Goal: Information Seeking & Learning: Learn about a topic

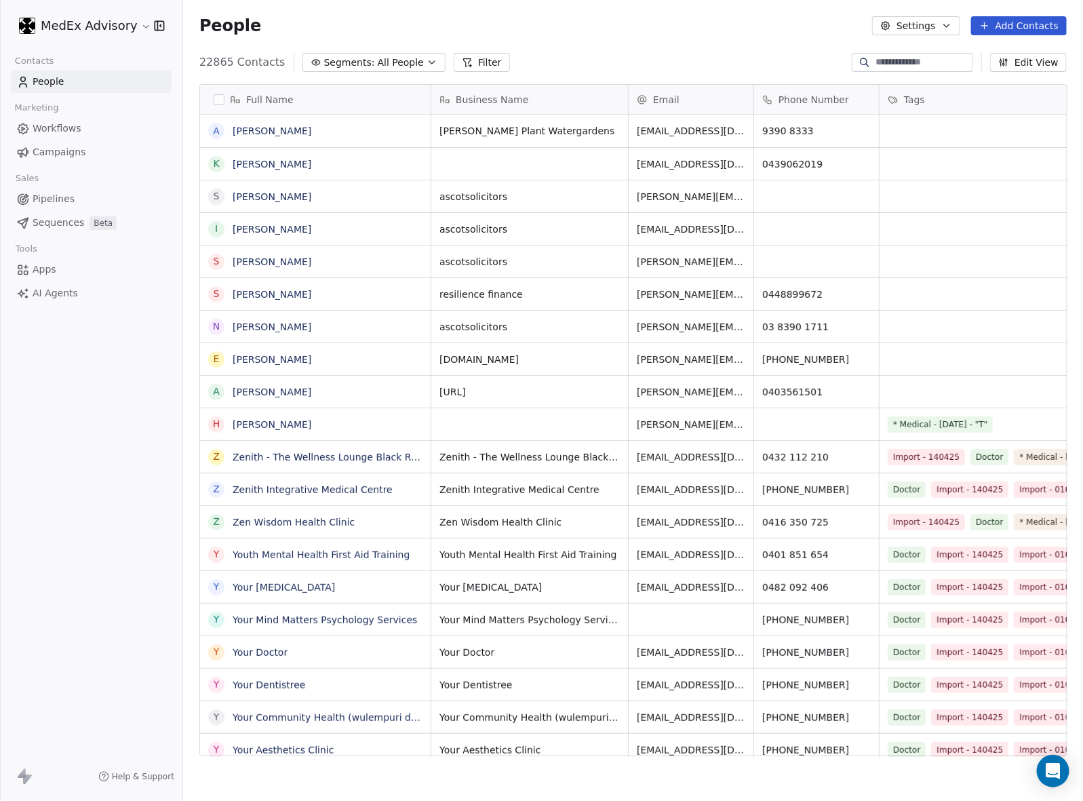
scroll to position [692, 887]
click at [1005, 24] on button "Add Contacts" at bounding box center [1019, 25] width 96 height 19
click at [1025, 53] on span "Create new contact" at bounding box center [1025, 55] width 93 height 14
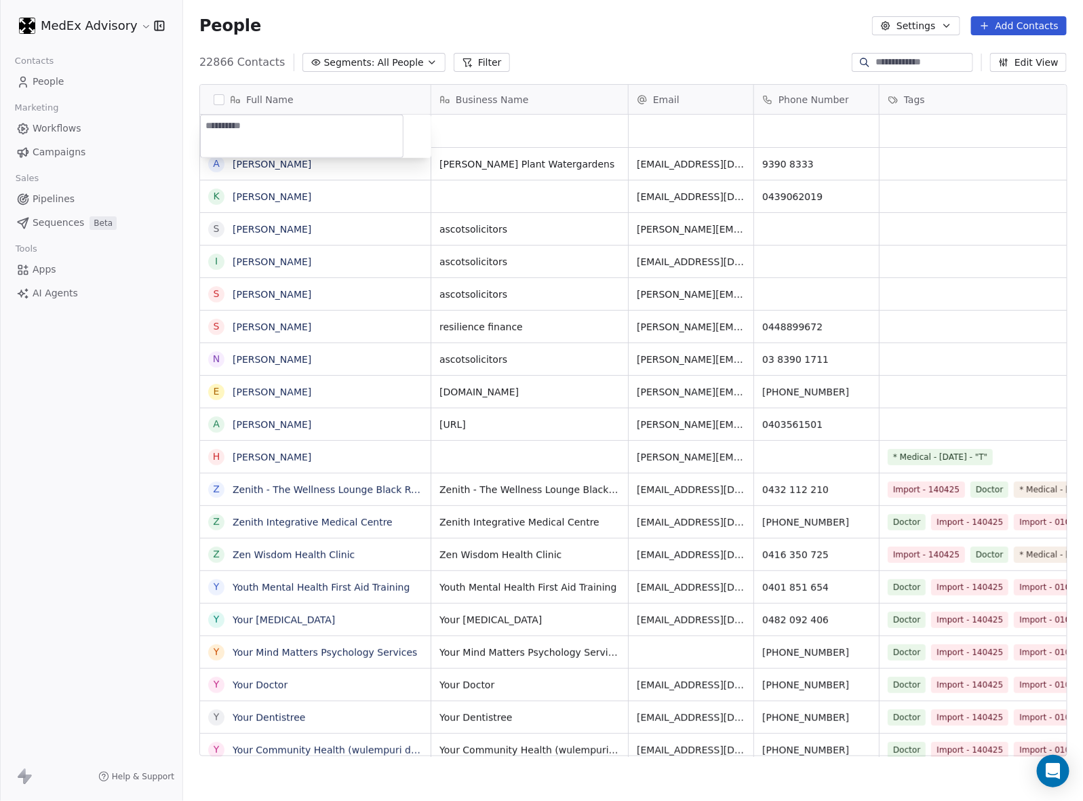
click at [319, 125] on textarea at bounding box center [302, 136] width 202 height 42
type textarea "**"
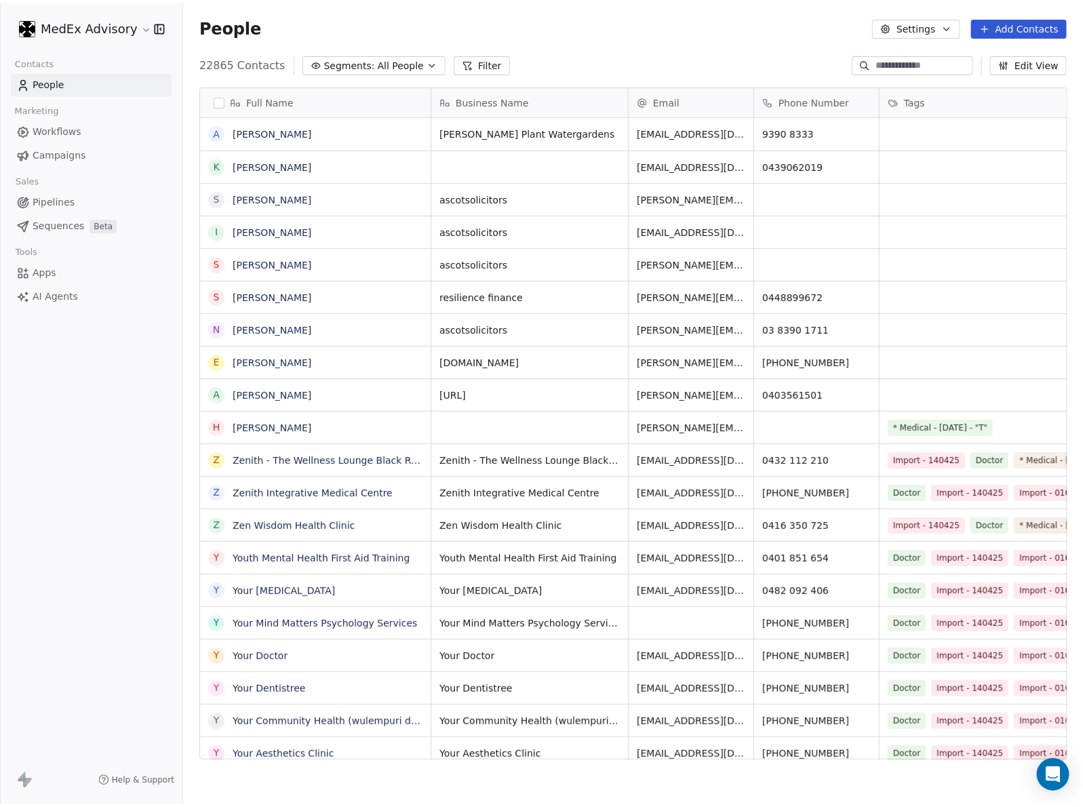
scroll to position [692, 887]
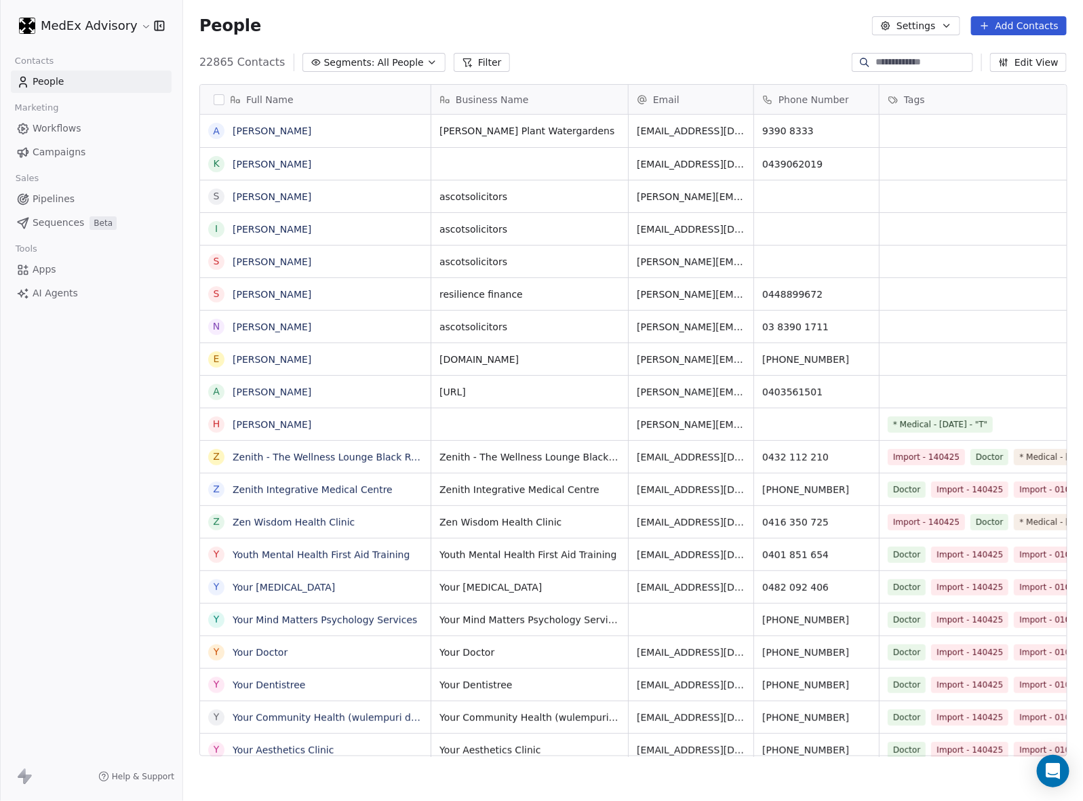
click at [1008, 26] on button "Add Contacts" at bounding box center [1019, 25] width 96 height 19
click at [1018, 52] on span "Create new contact" at bounding box center [1025, 55] width 93 height 14
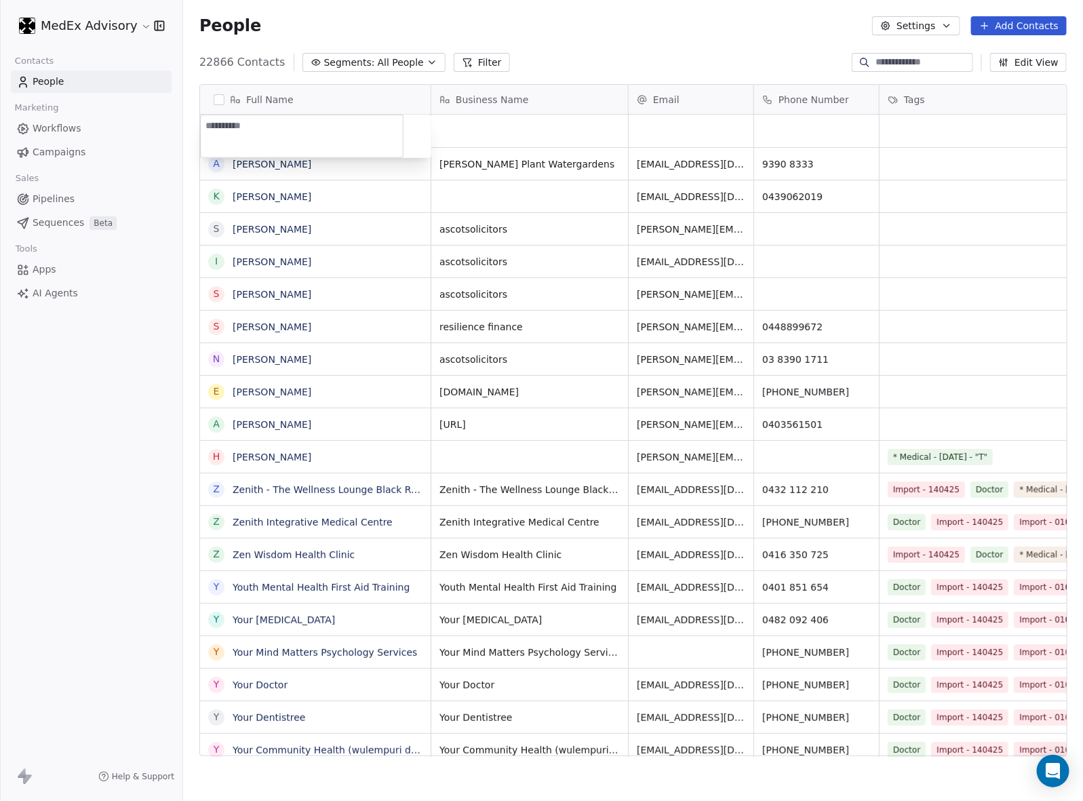
click at [266, 127] on textarea at bounding box center [302, 136] width 202 height 42
type textarea "**********"
click at [573, 140] on html "MedEx Advisory Contacts People Marketing Workflows Campaigns Sales Pipelines Se…" at bounding box center [541, 400] width 1083 height 801
click at [481, 123] on div "grid" at bounding box center [529, 131] width 197 height 33
click at [480, 123] on div "grid" at bounding box center [529, 131] width 197 height 33
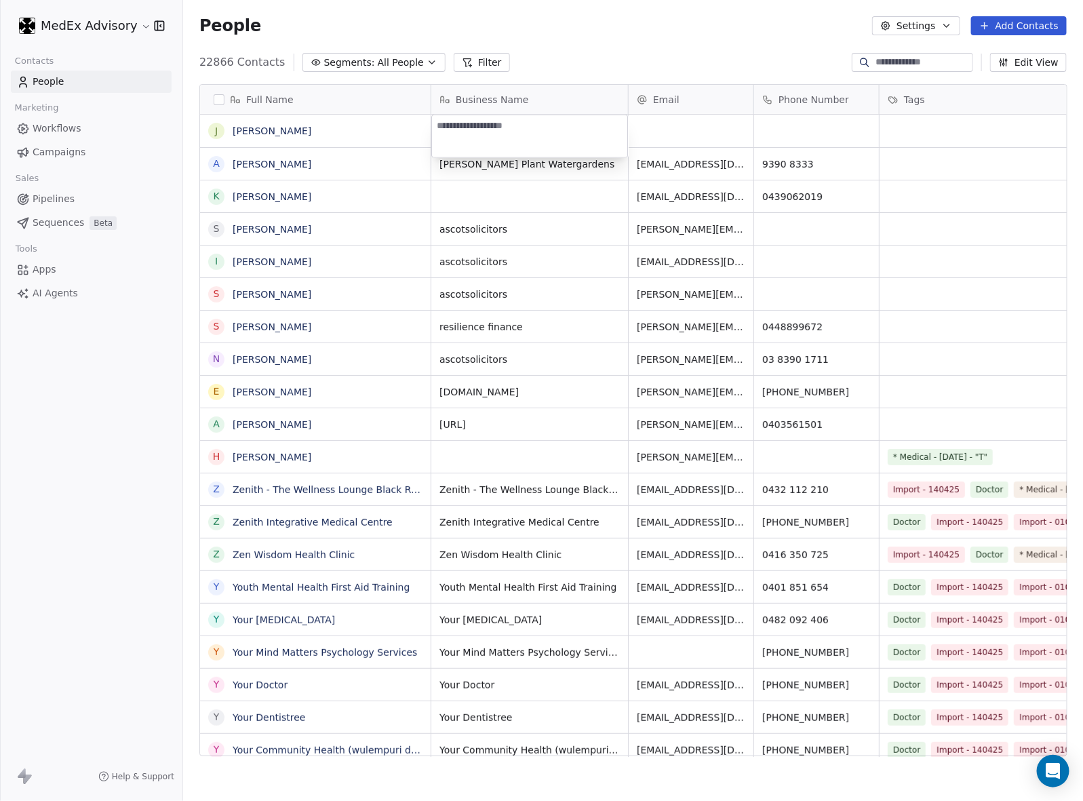
click at [473, 133] on textarea at bounding box center [529, 136] width 195 height 42
type textarea "**********"
click at [504, 124] on textarea at bounding box center [530, 136] width 196 height 42
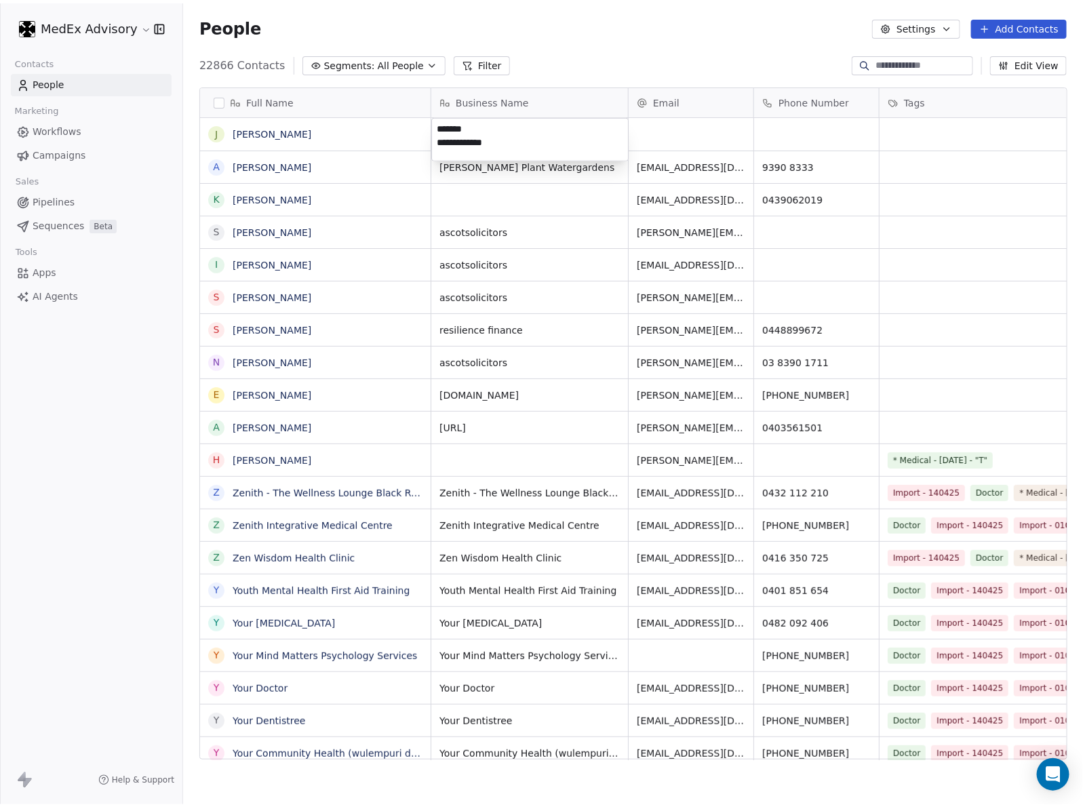
scroll to position [697, 887]
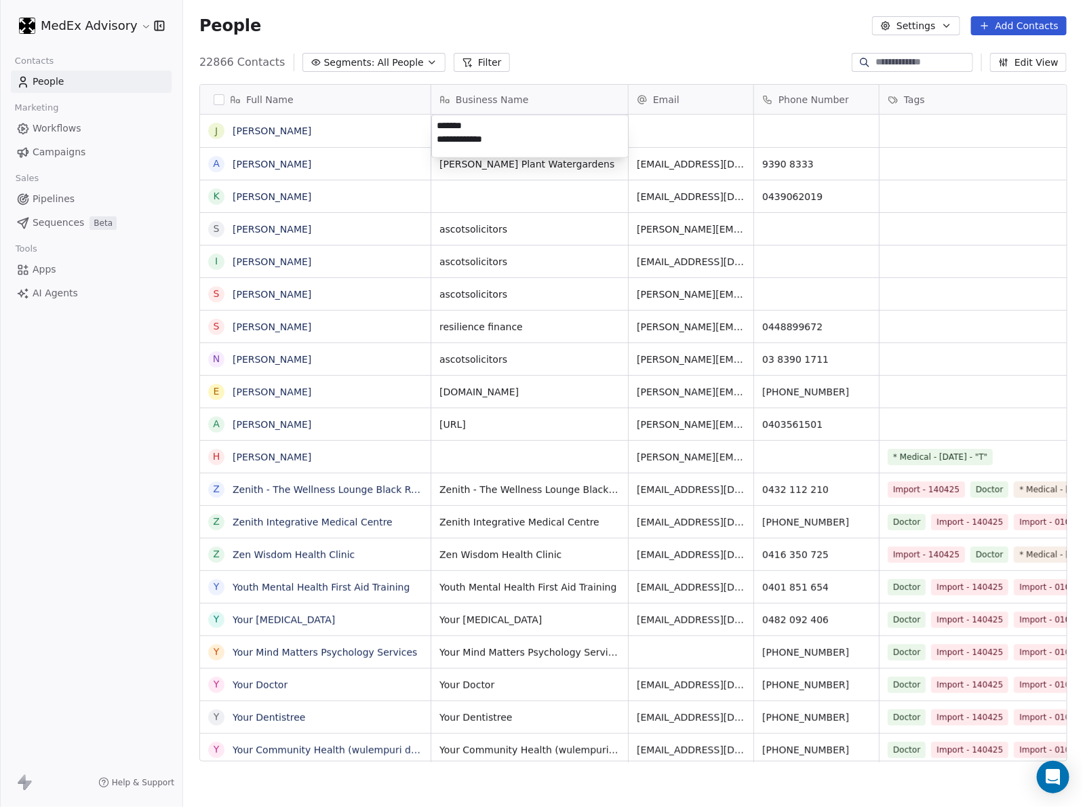
type textarea "**********"
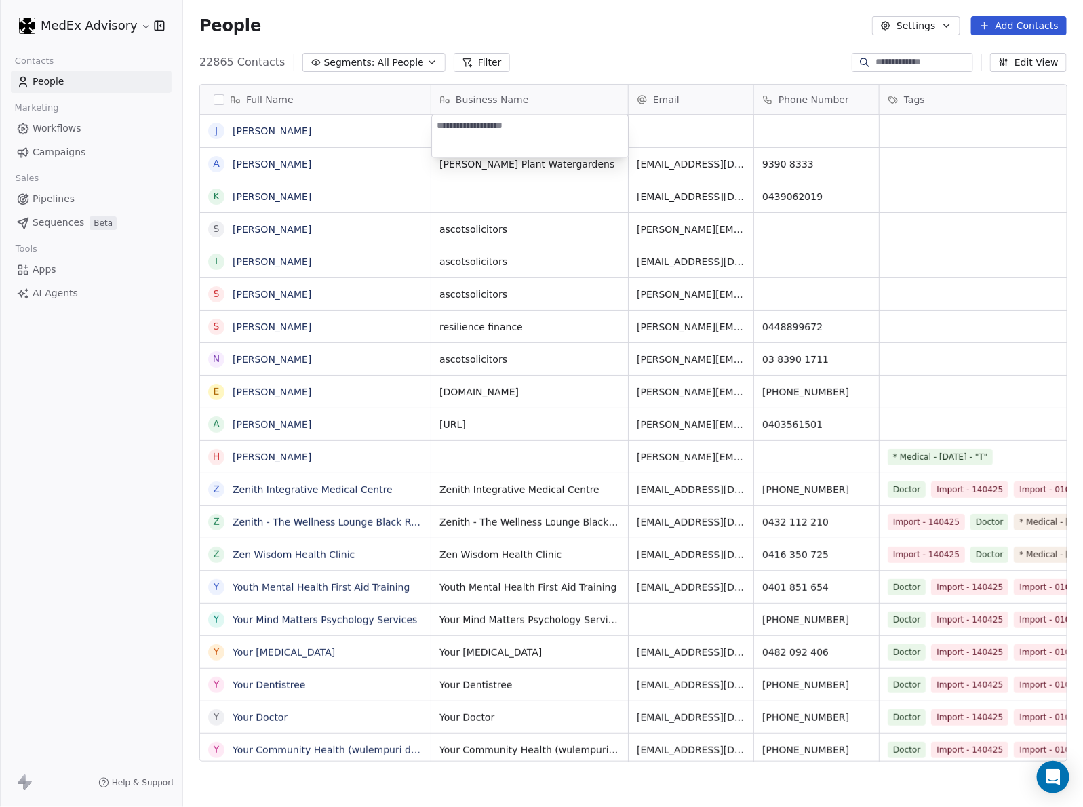
click at [469, 134] on textarea at bounding box center [530, 136] width 196 height 42
click at [505, 122] on textarea at bounding box center [530, 136] width 196 height 42
paste textarea "**********"
drag, startPoint x: 448, startPoint y: 129, endPoint x: 468, endPoint y: 134, distance: 20.1
click at [449, 129] on textarea "**********" at bounding box center [530, 136] width 196 height 42
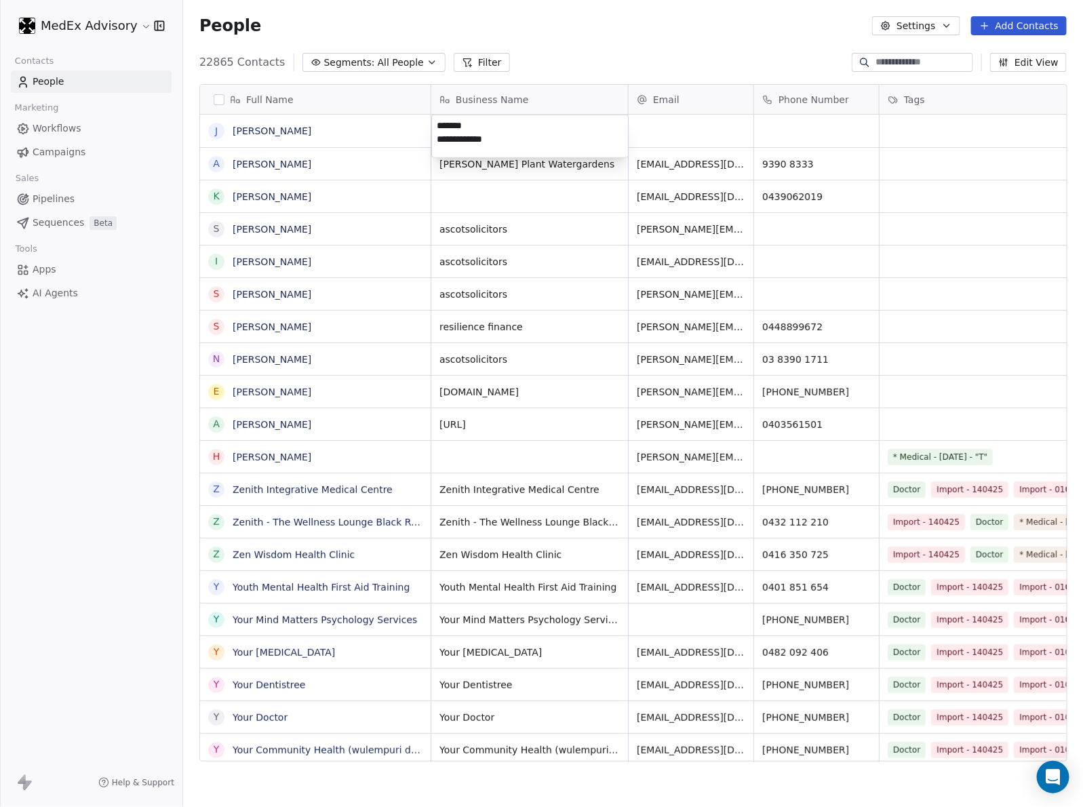
type textarea "**********"
click at [688, 133] on html "MedEx Advisory Contacts People Marketing Workflows Campaigns Sales Pipelines Se…" at bounding box center [541, 403] width 1083 height 807
click at [780, 125] on div "grid" at bounding box center [816, 131] width 125 height 33
click at [778, 129] on input at bounding box center [816, 131] width 119 height 27
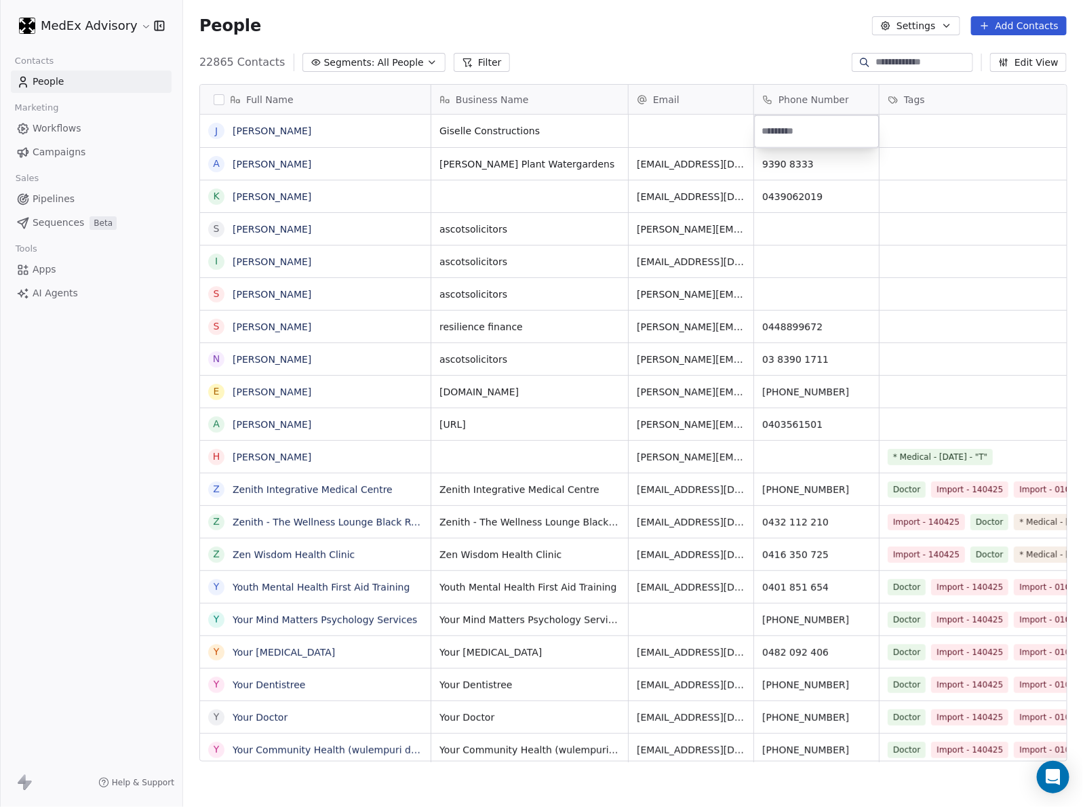
type input "**********"
drag, startPoint x: 662, startPoint y: 127, endPoint x: 665, endPoint y: 134, distance: 8.2
click at [662, 127] on html "MedEx Advisory Contacts People Marketing Workflows Campaigns Sales Pipelines Se…" at bounding box center [541, 403] width 1083 height 807
click at [660, 129] on div "grid" at bounding box center [690, 131] width 125 height 33
click at [659, 137] on div "grid" at bounding box center [690, 131] width 125 height 33
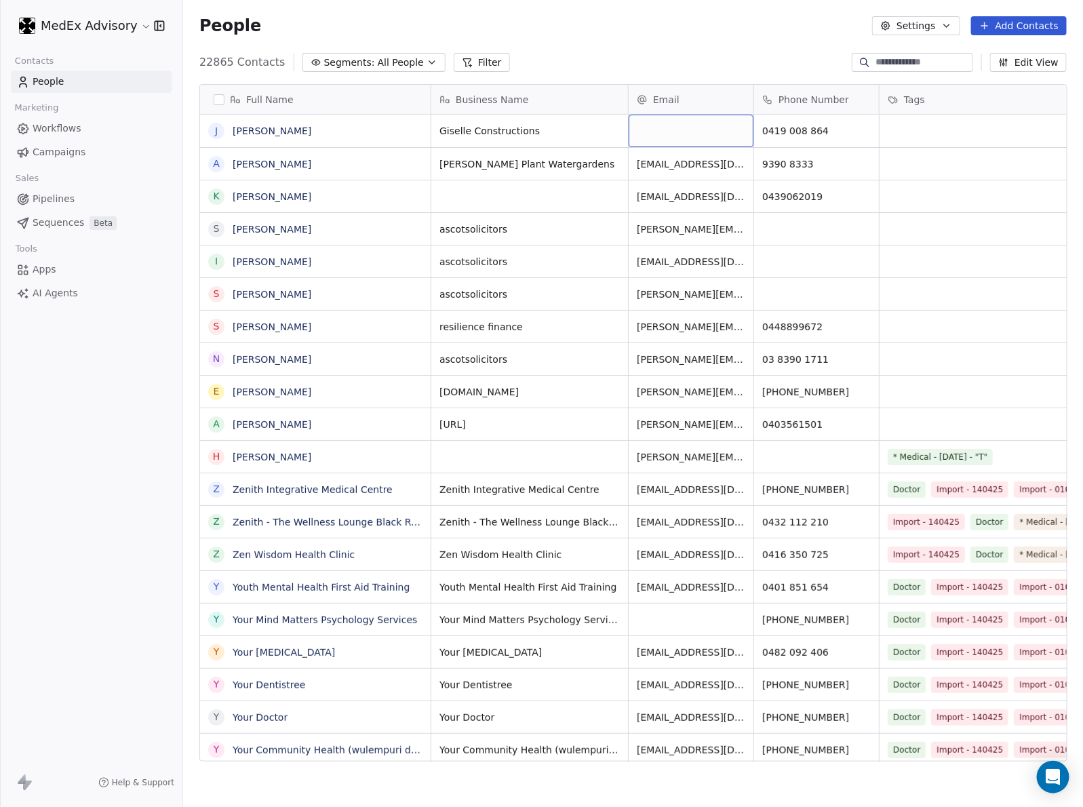
click at [659, 132] on div "grid" at bounding box center [690, 131] width 125 height 33
click at [642, 124] on div "grid" at bounding box center [690, 131] width 125 height 33
click at [643, 124] on div "grid" at bounding box center [690, 131] width 125 height 33
click at [643, 124] on input "email" at bounding box center [692, 131] width 119 height 27
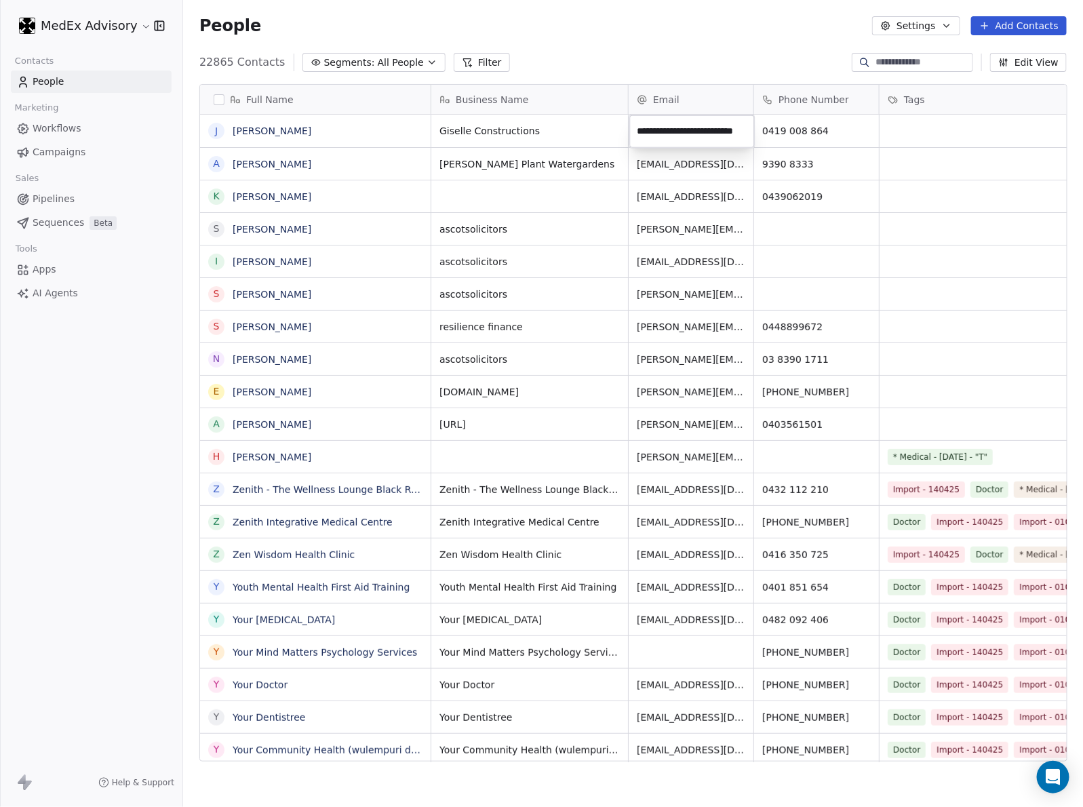
scroll to position [0, 26]
type input "**********"
drag, startPoint x: 138, startPoint y: 399, endPoint x: 123, endPoint y: 401, distance: 14.4
drag, startPoint x: 123, startPoint y: 401, endPoint x: 77, endPoint y: 232, distance: 175.2
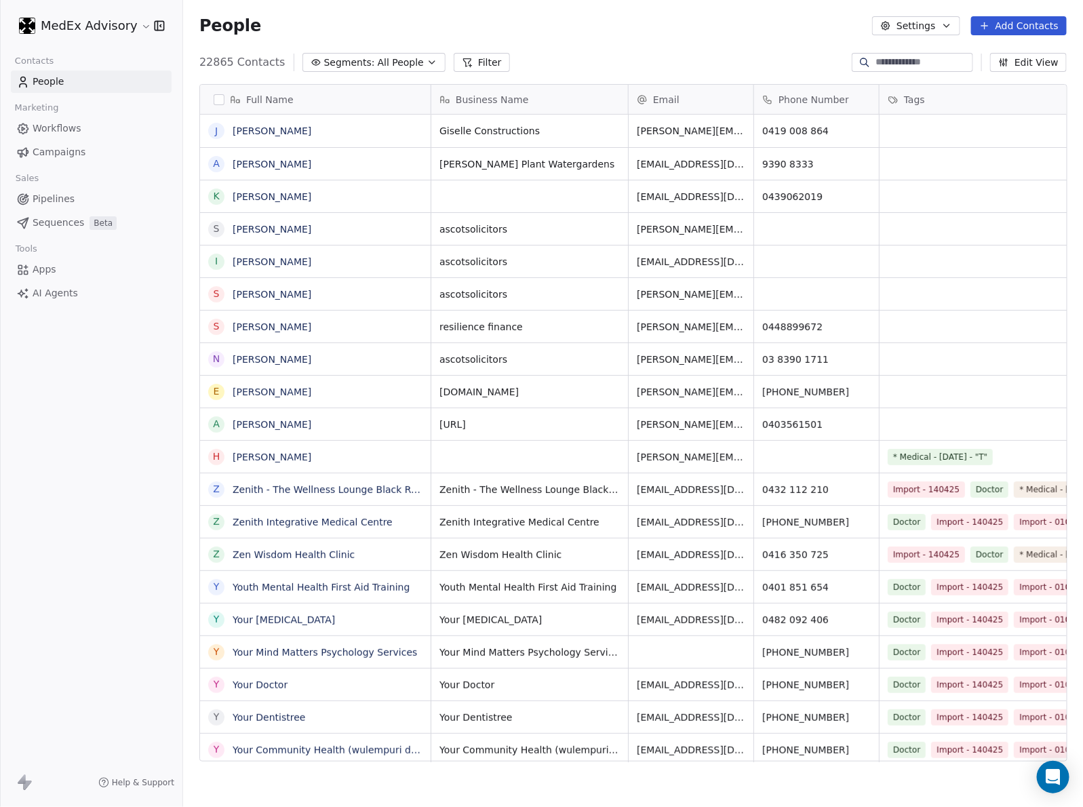
click at [35, 395] on div "MedEx Advisory Contacts People Marketing Workflows Campaigns Sales Pipelines Se…" at bounding box center [91, 403] width 182 height 807
click at [59, 290] on span "AI Agents" at bounding box center [55, 293] width 45 height 14
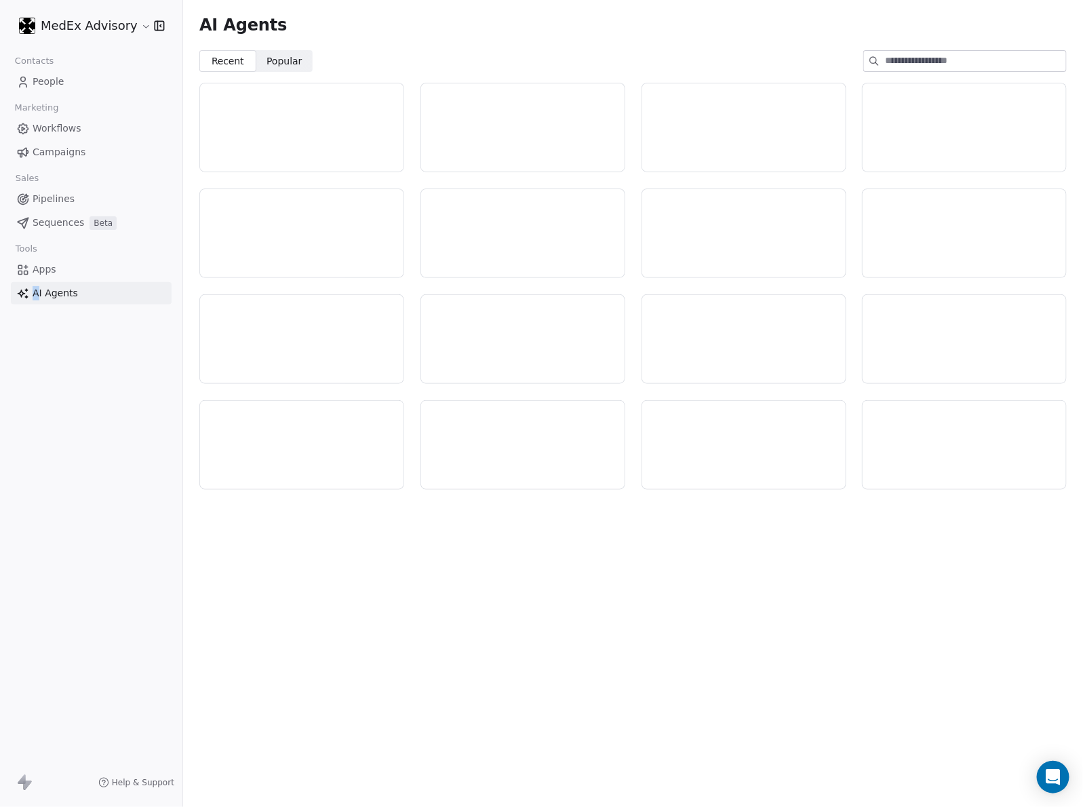
click at [54, 290] on span "AI Agents" at bounding box center [55, 293] width 45 height 14
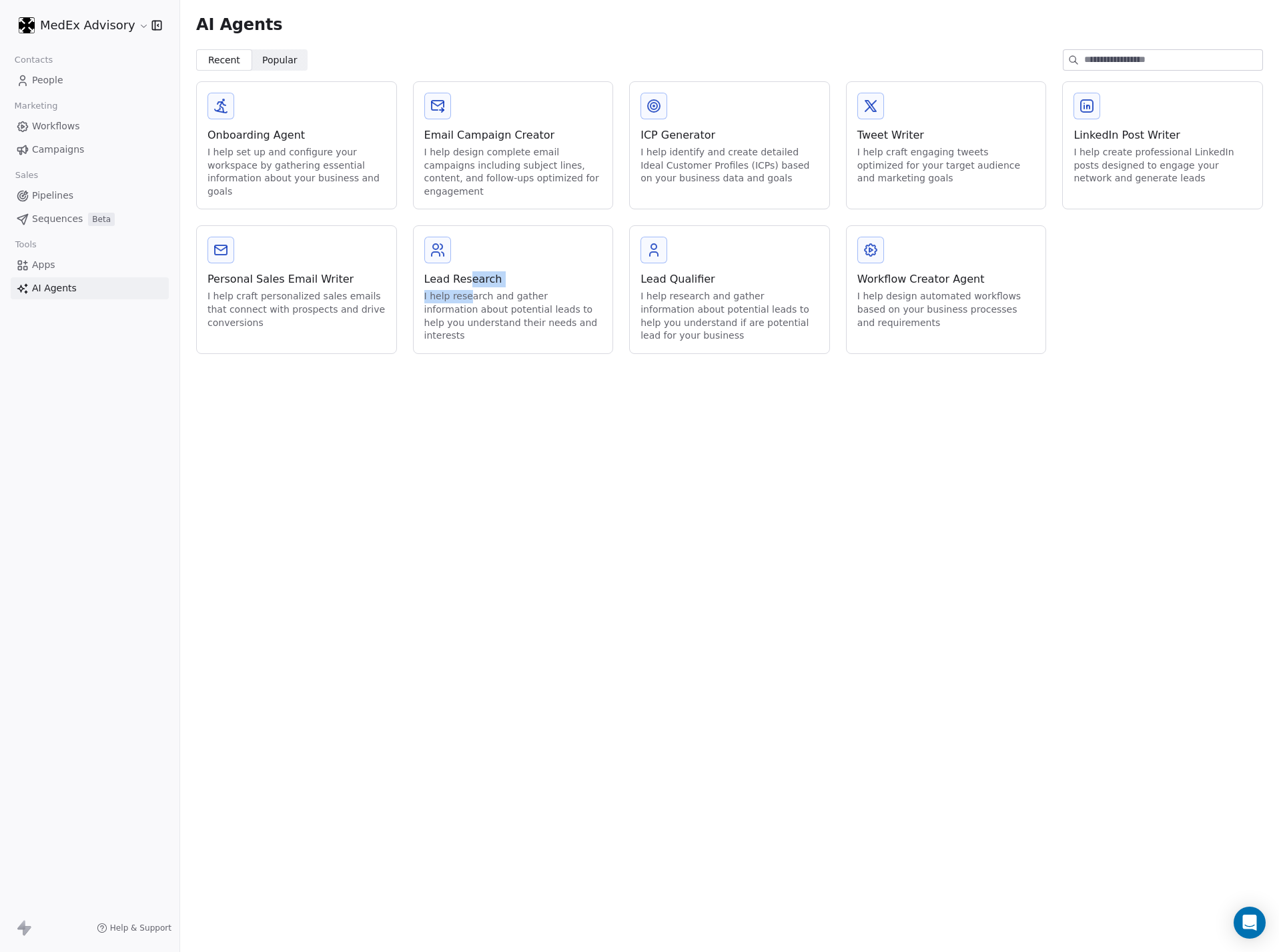
click at [469, 288] on div "Lead Research I help research and gather information about potential leads to h…" at bounding box center [513, 307] width 178 height 71
click at [481, 293] on div "I help research and gather information about potential leads to help you unders…" at bounding box center [513, 316] width 178 height 52
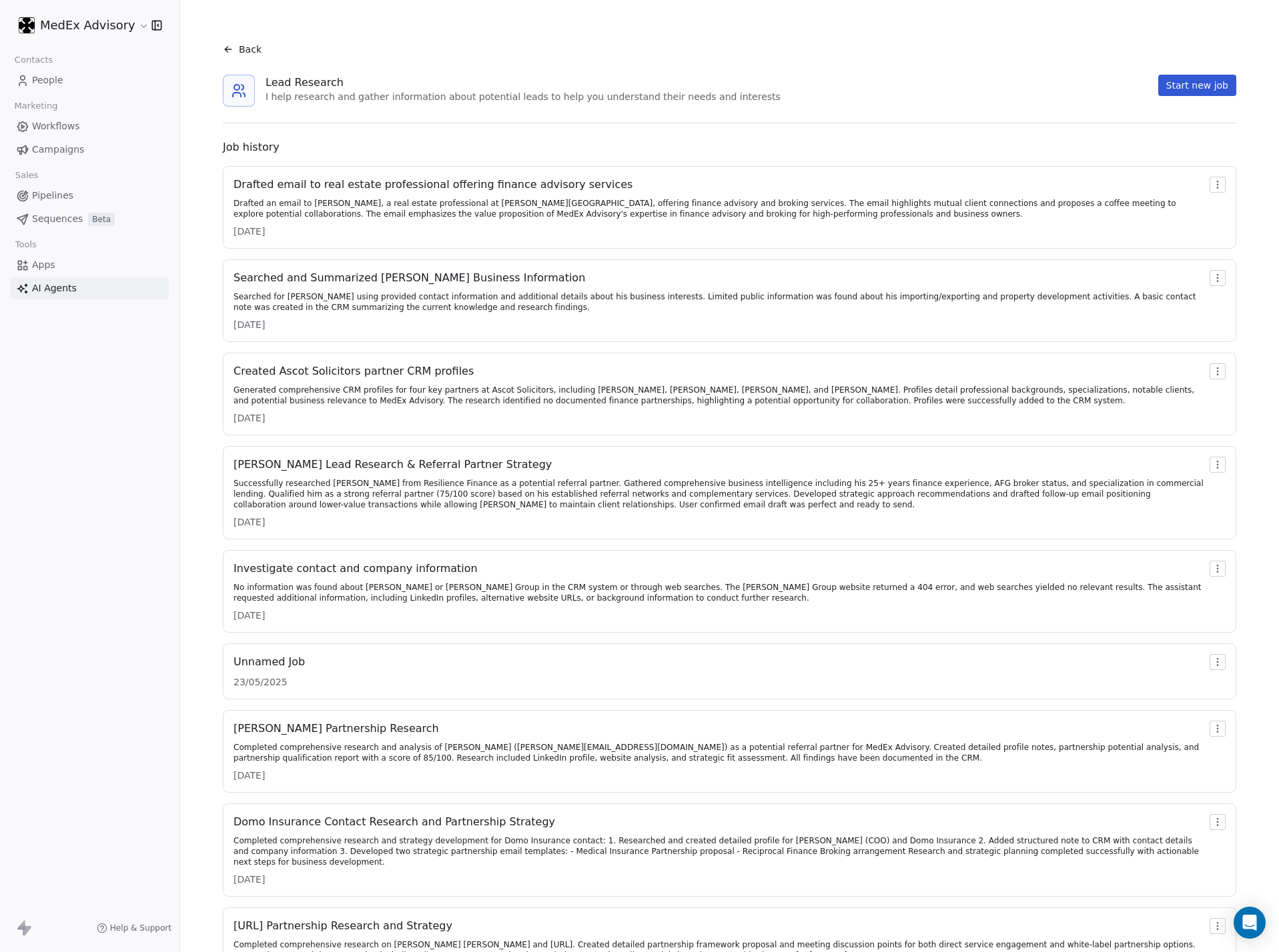
click at [1065, 90] on button "Start new job" at bounding box center [1196, 86] width 78 height 22
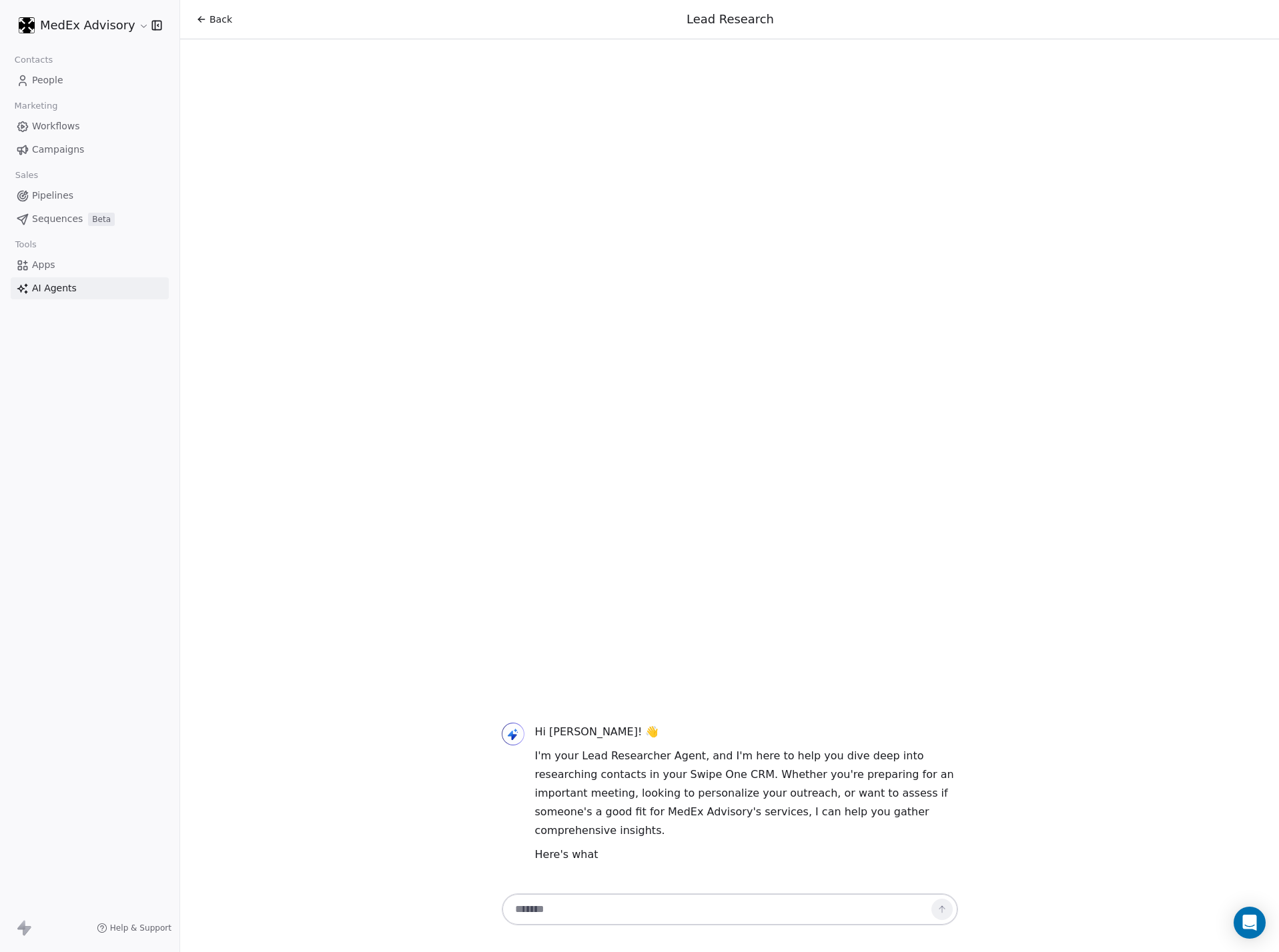
click at [598, 787] on textarea at bounding box center [716, 910] width 417 height 26
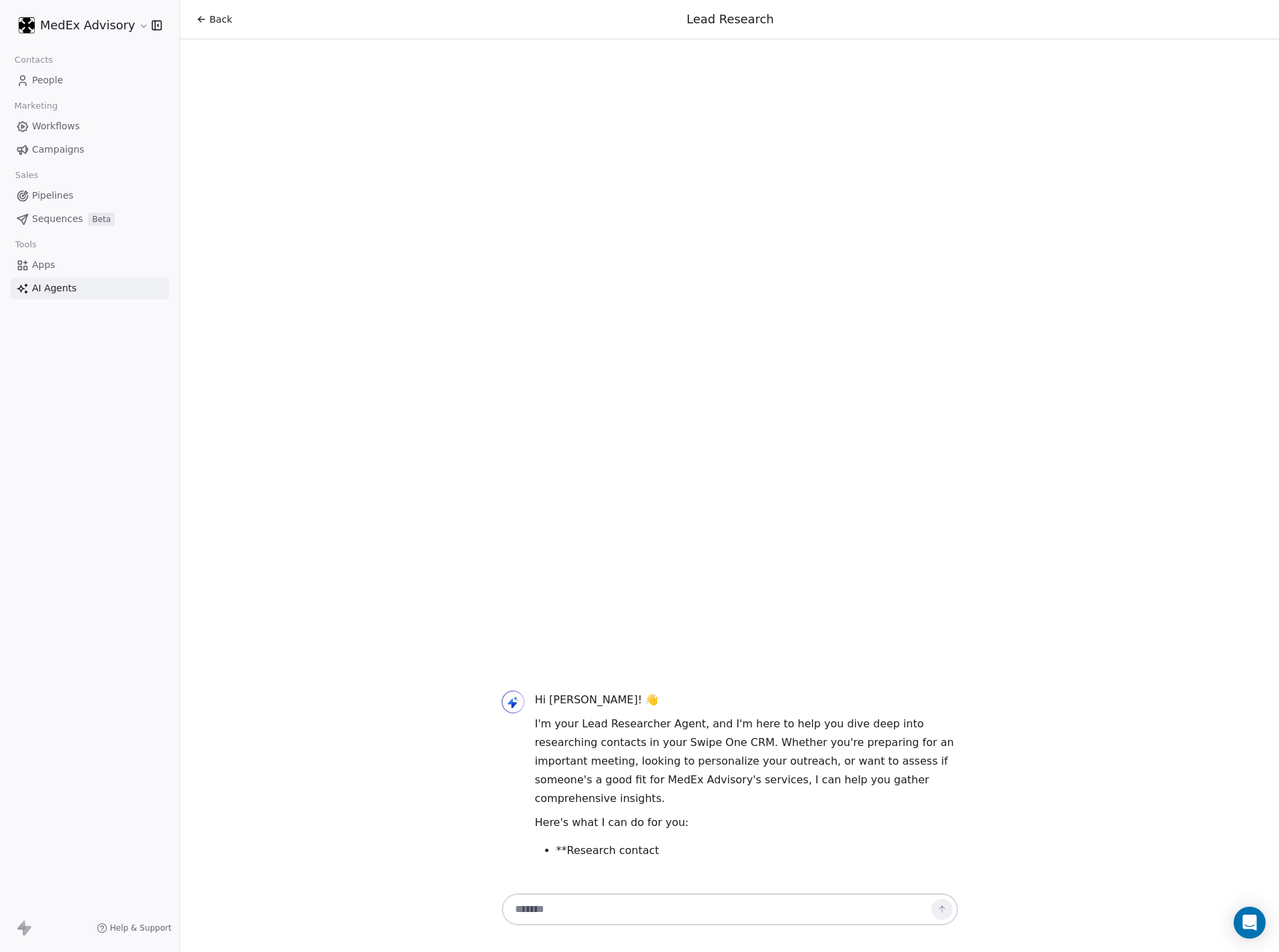
paste textarea "**********"
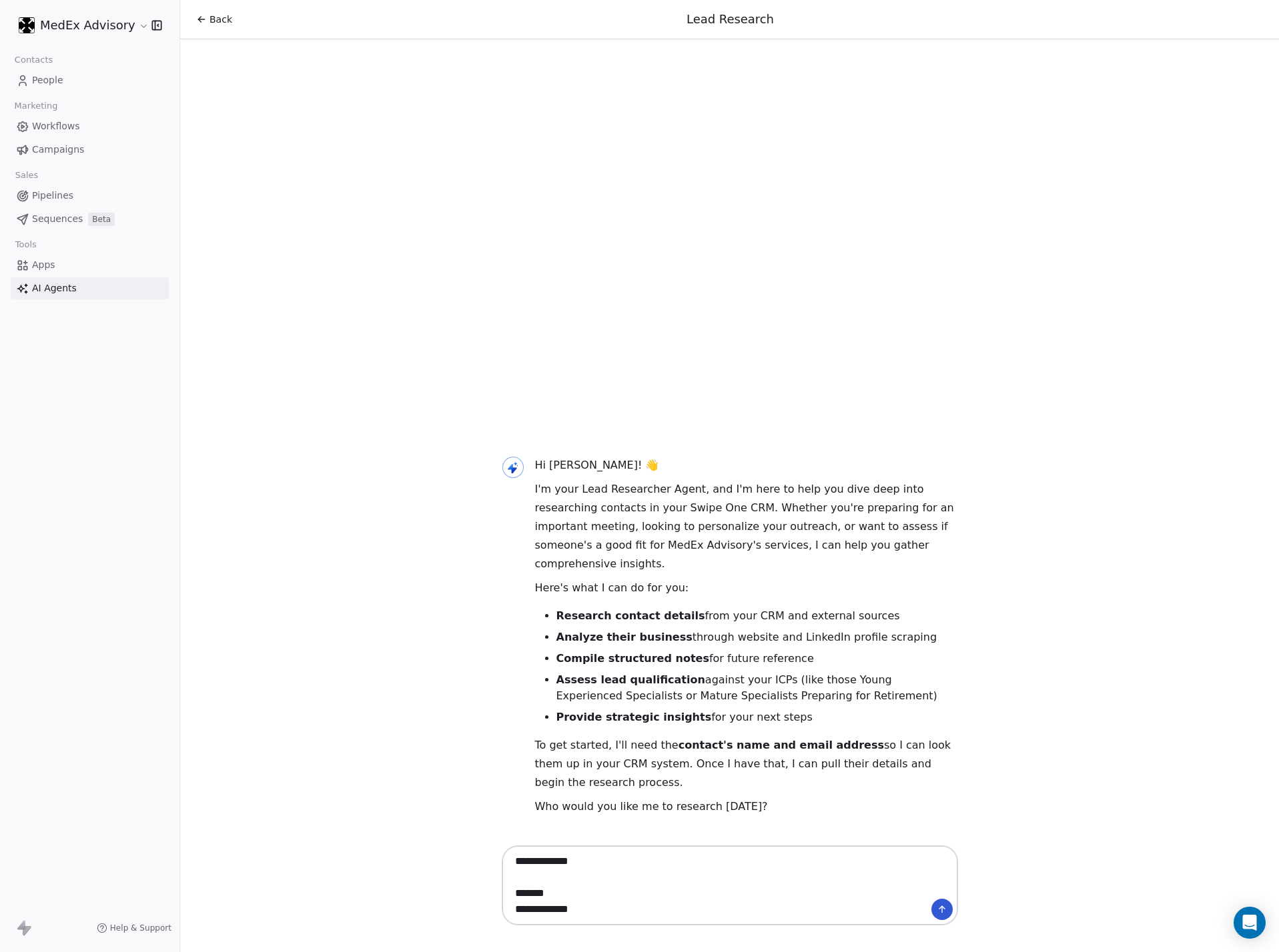
click at [691, 787] on textarea "**********" at bounding box center [716, 885] width 417 height 74
click at [685, 787] on textarea "**********" at bounding box center [716, 885] width 417 height 74
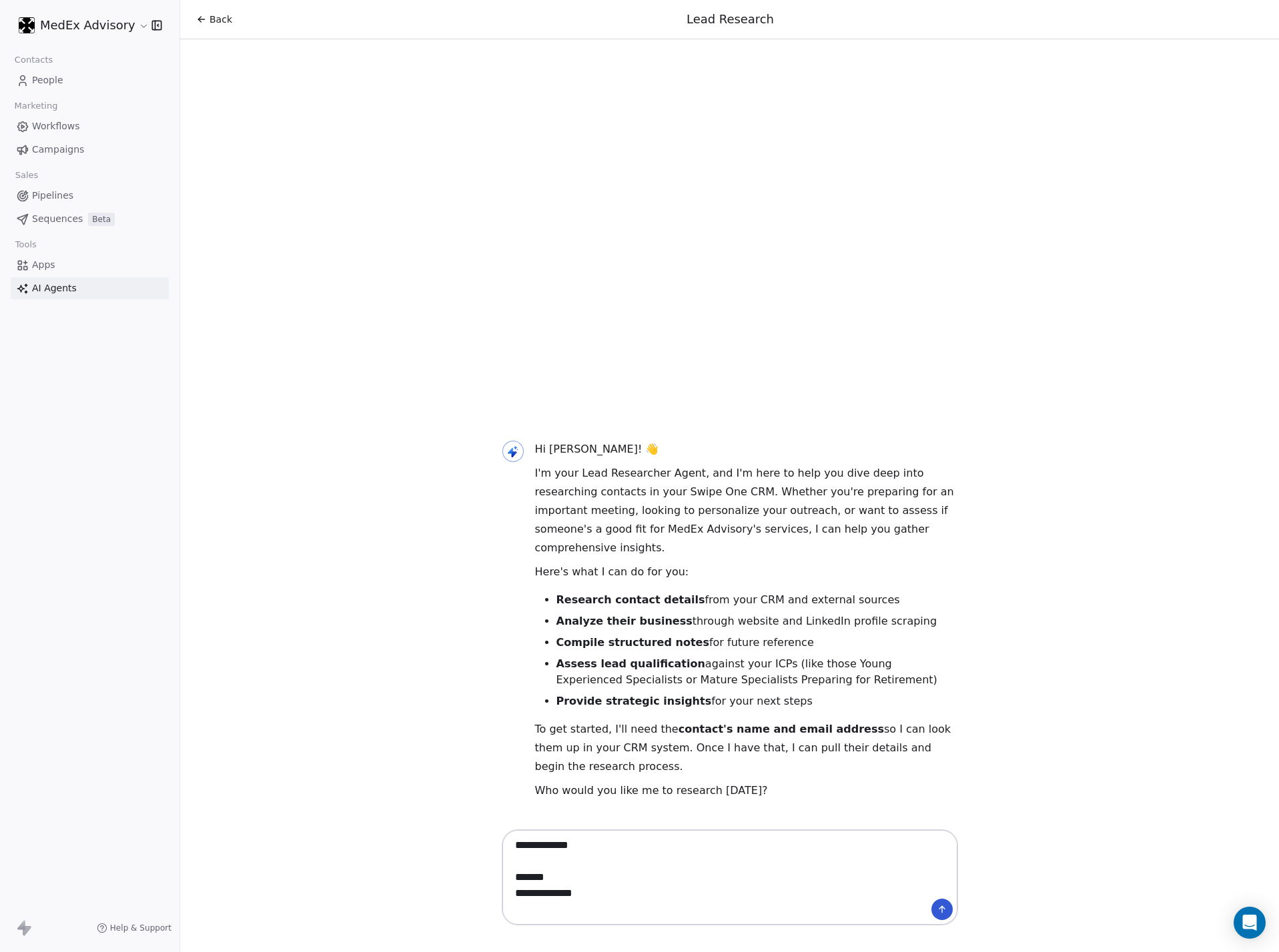
paste textarea "**********"
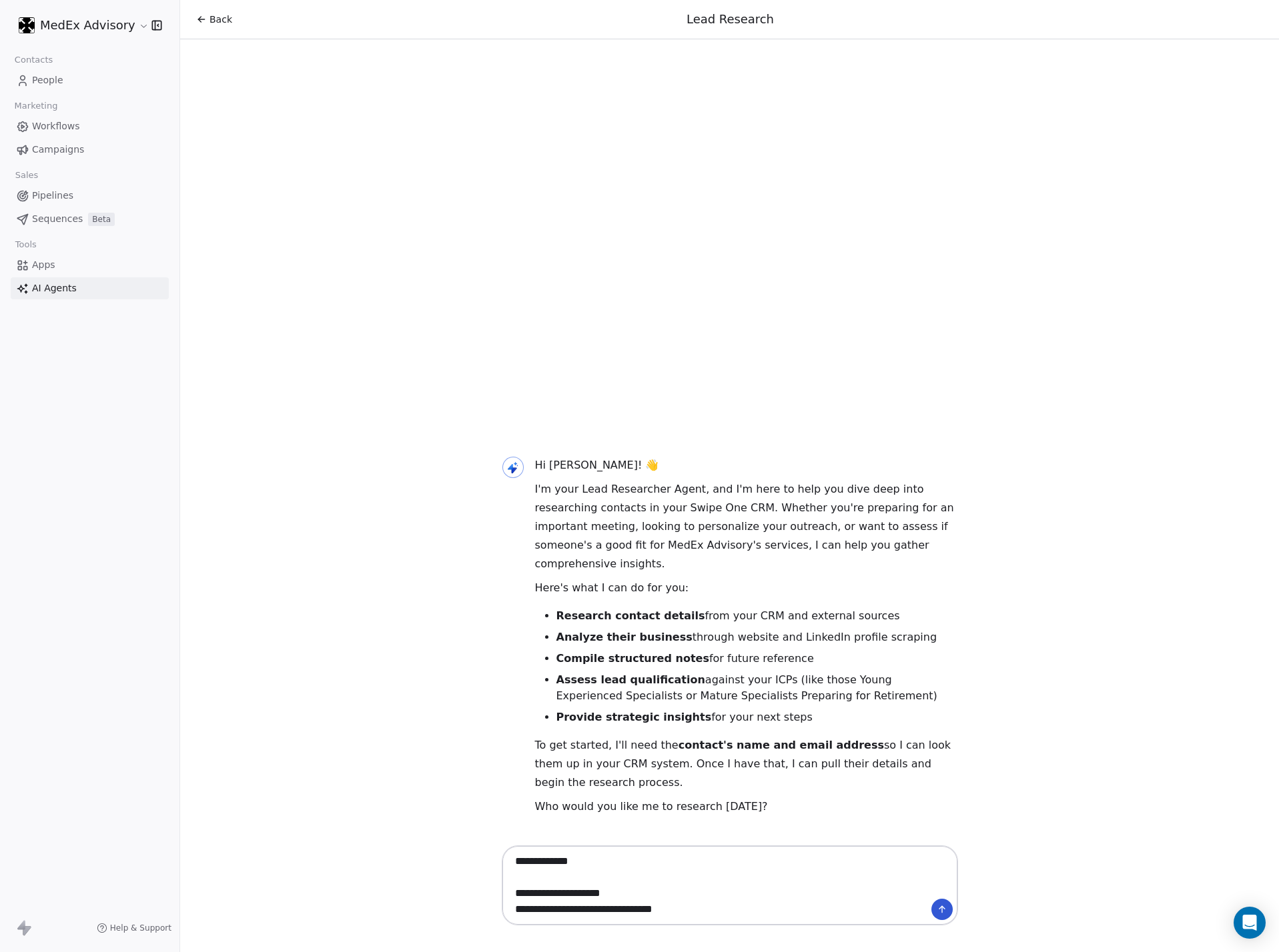
click at [579, 787] on textarea "**********" at bounding box center [716, 885] width 417 height 74
paste textarea "**********"
type textarea "**********"
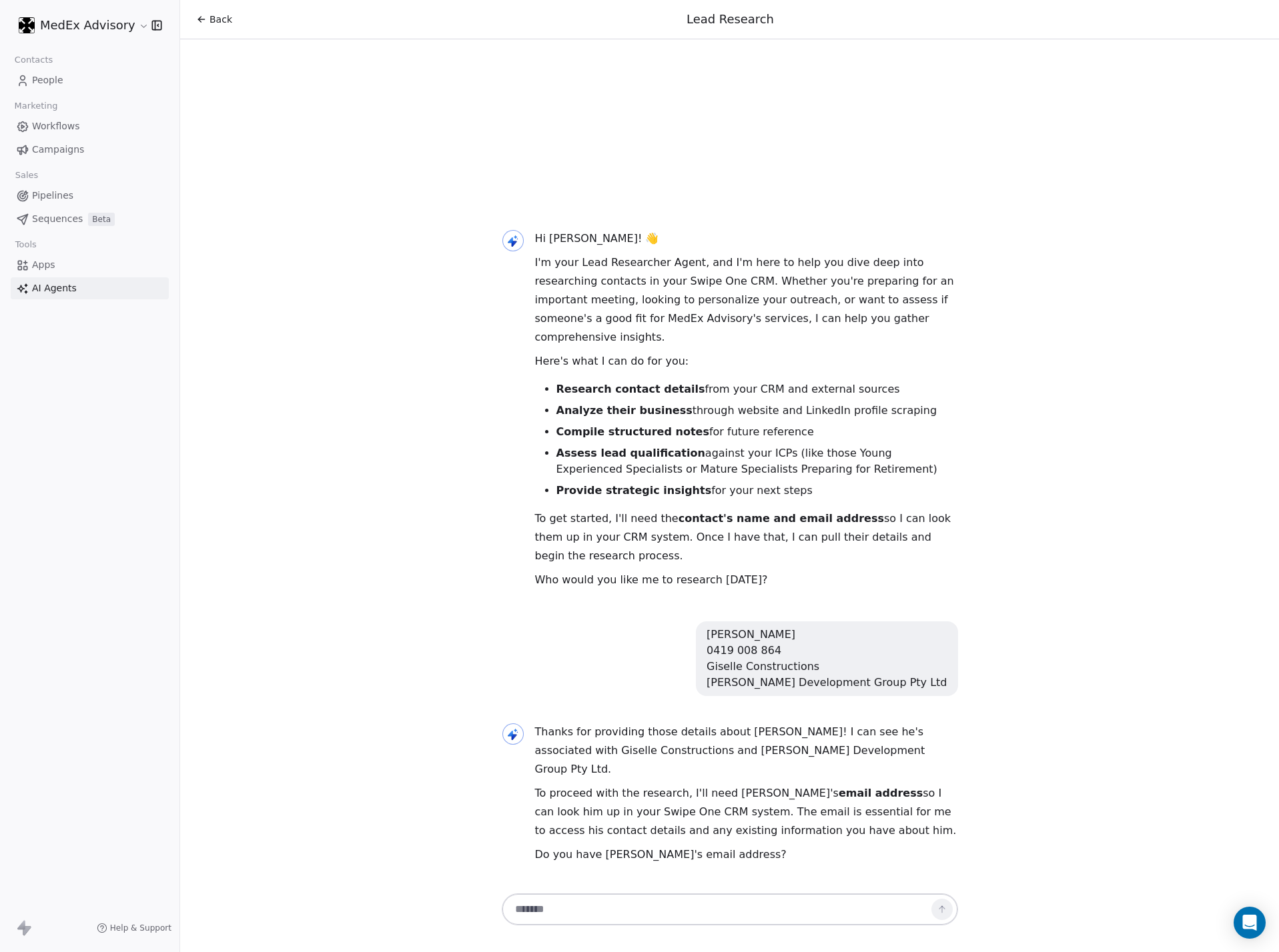
click at [838, 678] on div "[PERSON_NAME] 0419 008 864 Giselle Constructions [PERSON_NAME] Development Grou…" at bounding box center [826, 658] width 240 height 64
click at [811, 676] on div "[PERSON_NAME] 0419 008 864 Giselle Constructions [PERSON_NAME] Development Grou…" at bounding box center [826, 658] width 240 height 64
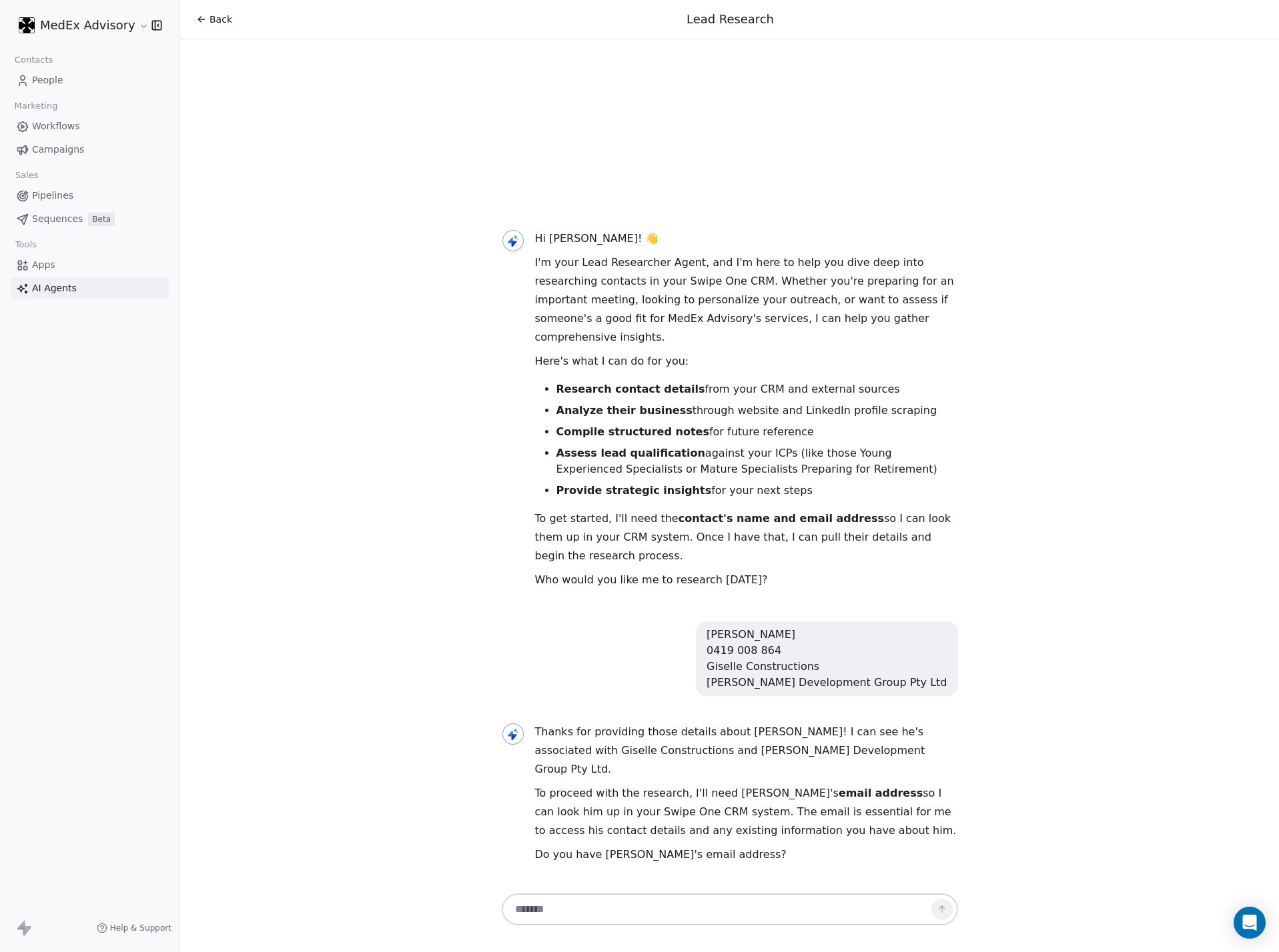
click at [550, 787] on textarea at bounding box center [716, 910] width 417 height 26
paste textarea "**********"
type textarea "**********"
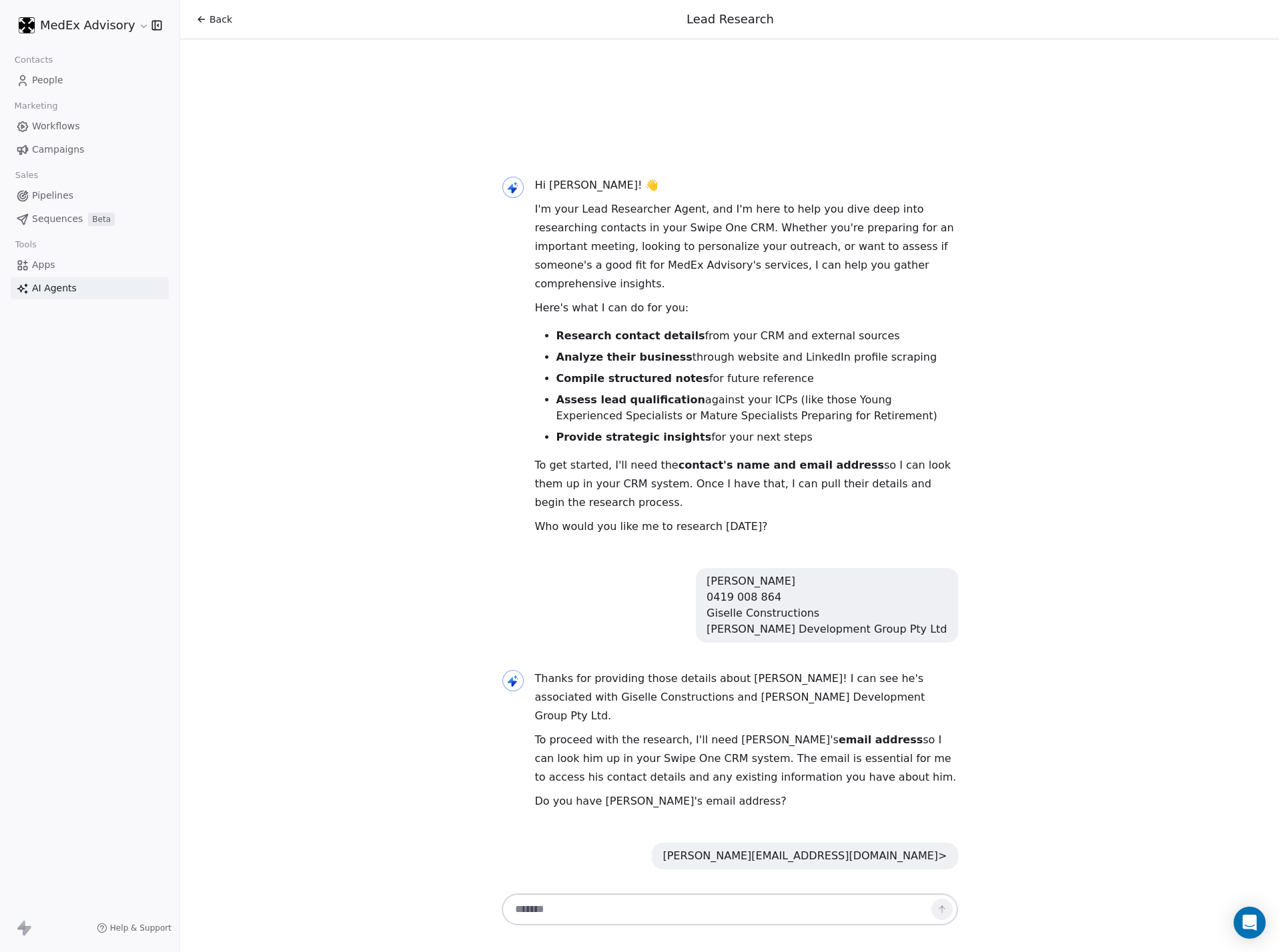
click at [822, 787] on div "[PERSON_NAME][EMAIL_ADDRESS][DOMAIN_NAME]>" at bounding box center [804, 856] width 284 height 16
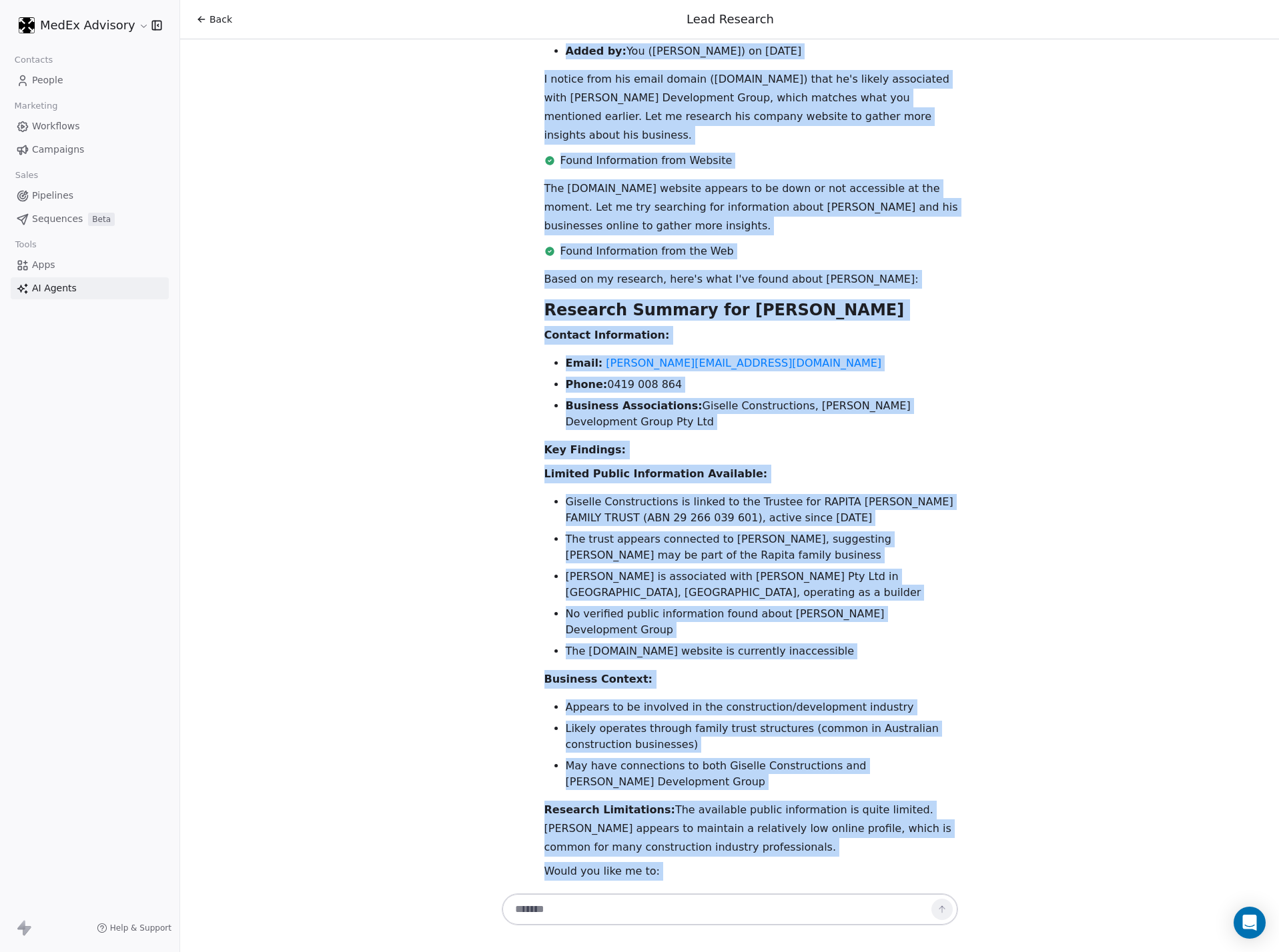
scroll to position [1015, 0]
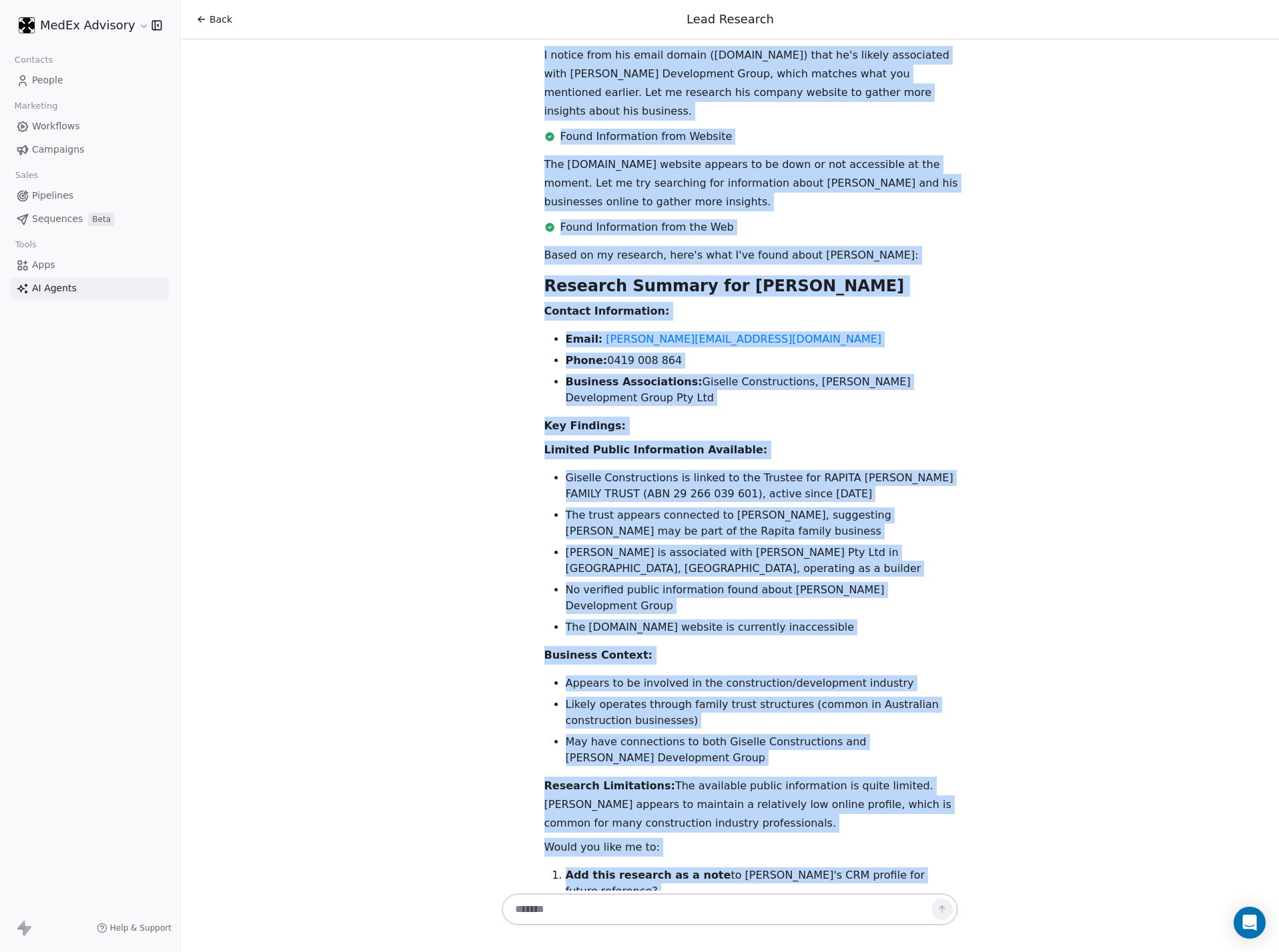
click at [653, 787] on ol "Add this research as a note to [PERSON_NAME]'s CRM profile for future reference…" at bounding box center [751, 913] width 413 height 90
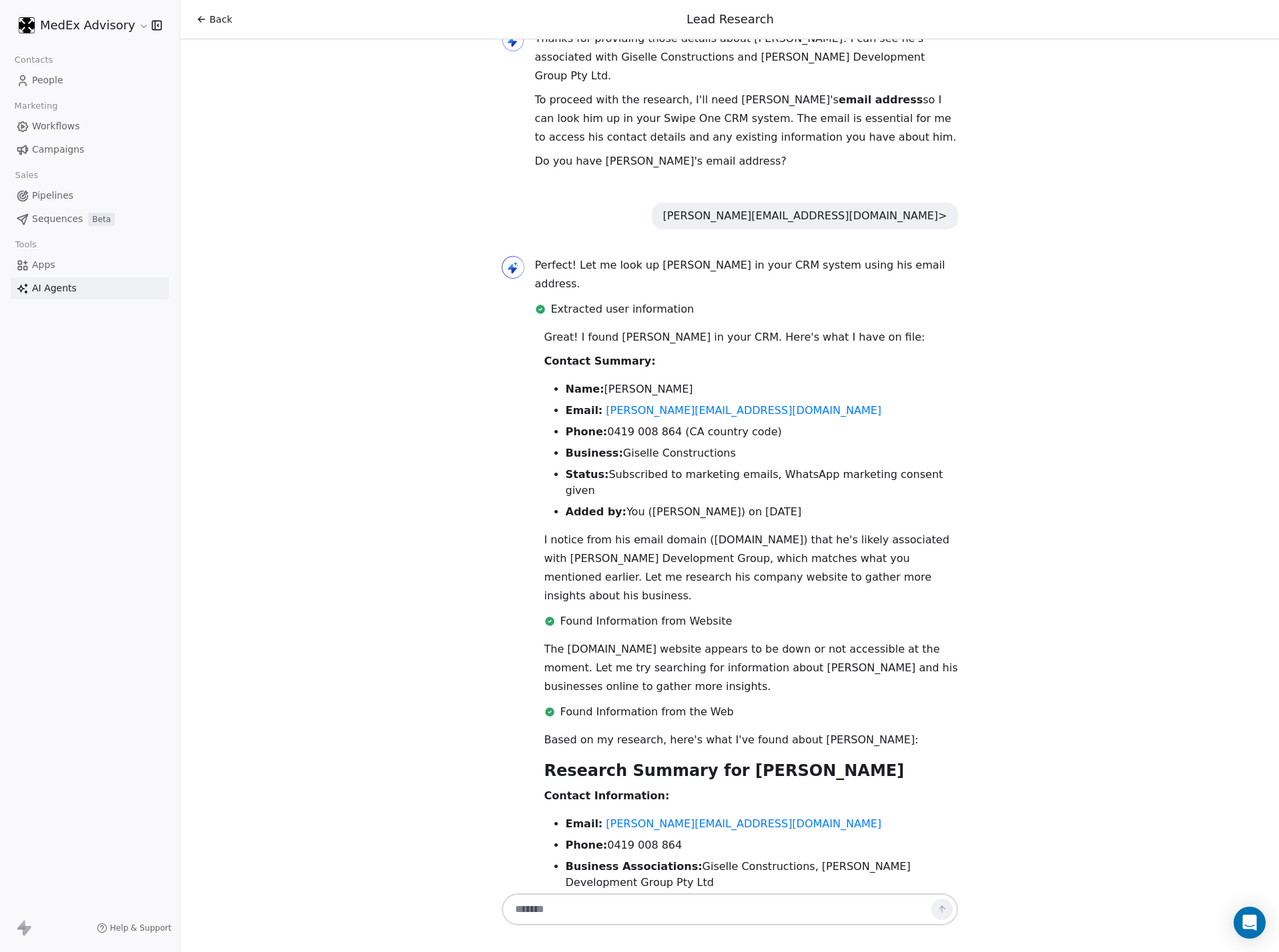
scroll to position [482, 0]
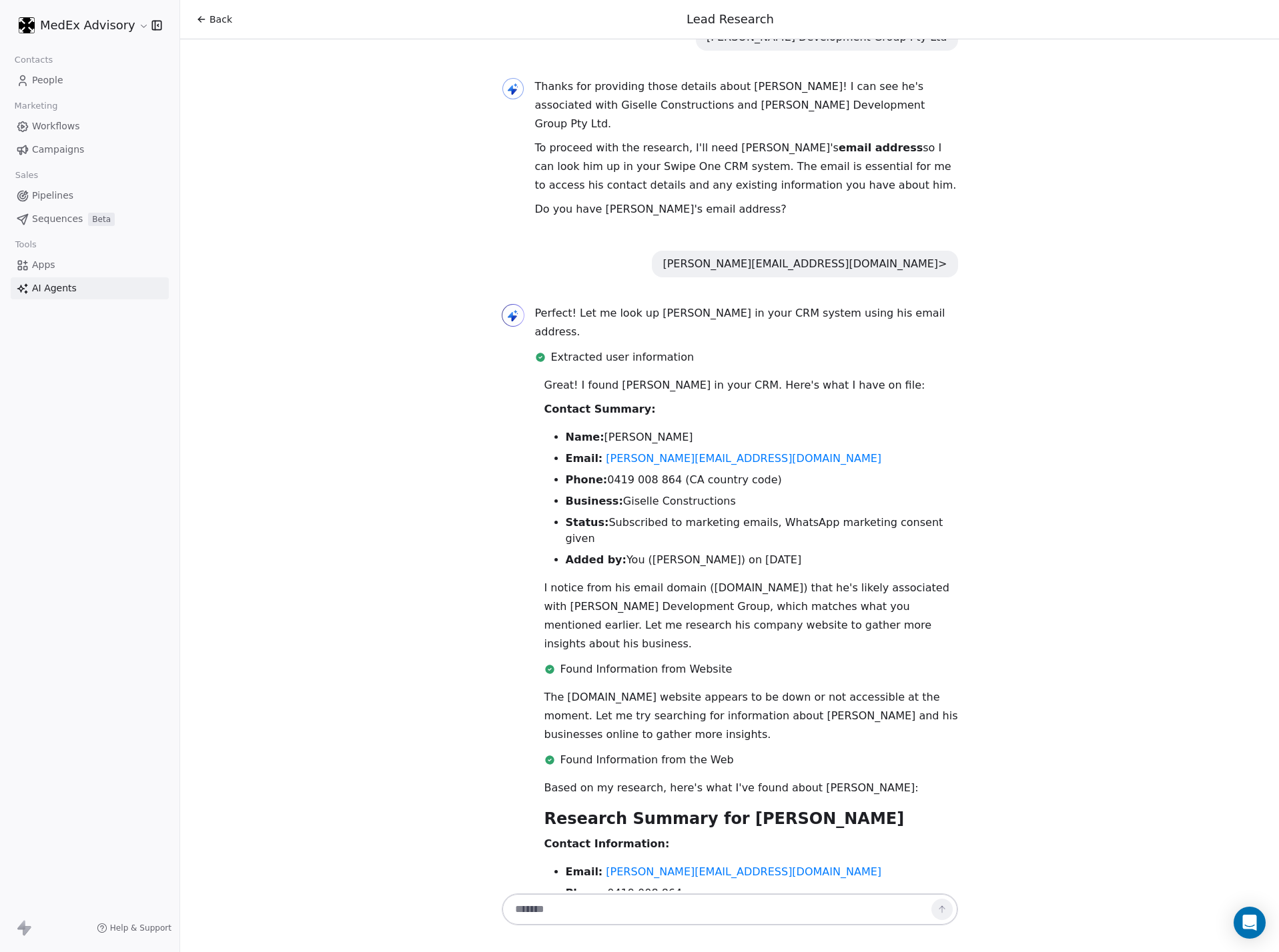
click at [673, 552] on li "Added by: You ([PERSON_NAME]) on [DATE]" at bounding box center [761, 560] width 393 height 16
click at [637, 494] on li "Business: Giselle Constructions" at bounding box center [761, 502] width 393 height 16
click at [637, 436] on ul "Name: [PERSON_NAME] Email: [PERSON_NAME][EMAIL_ADDRESS][DOMAIN_NAME] Phone: [PH…" at bounding box center [751, 499] width 413 height 139
click at [559, 578] on p "I notice from his email domain ([DOMAIN_NAME]) that he's likely associated with…" at bounding box center [751, 616] width 413 height 75
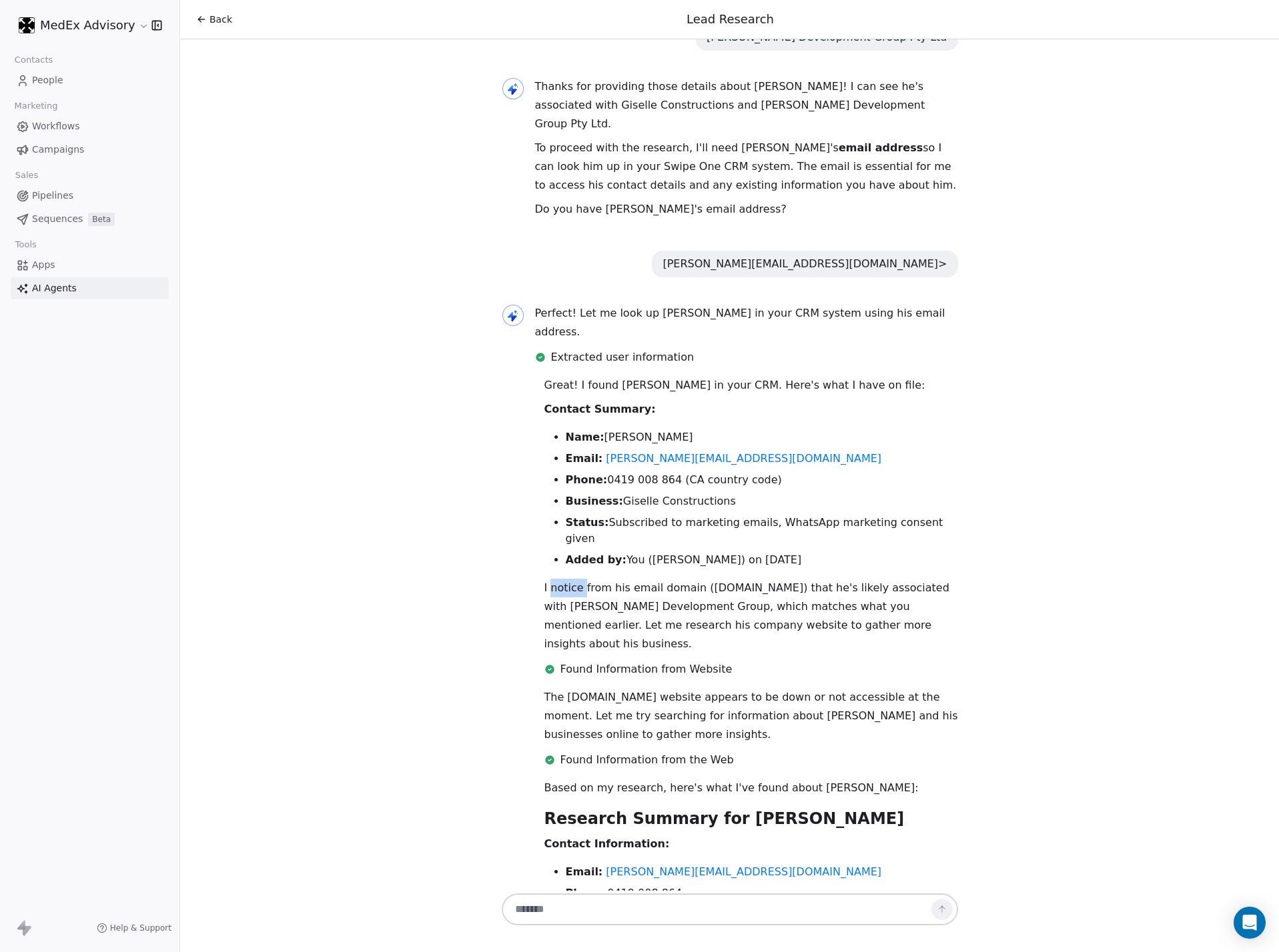
click at [559, 578] on p "I notice from his email domain ([DOMAIN_NAME]) that he's likely associated with…" at bounding box center [751, 616] width 413 height 75
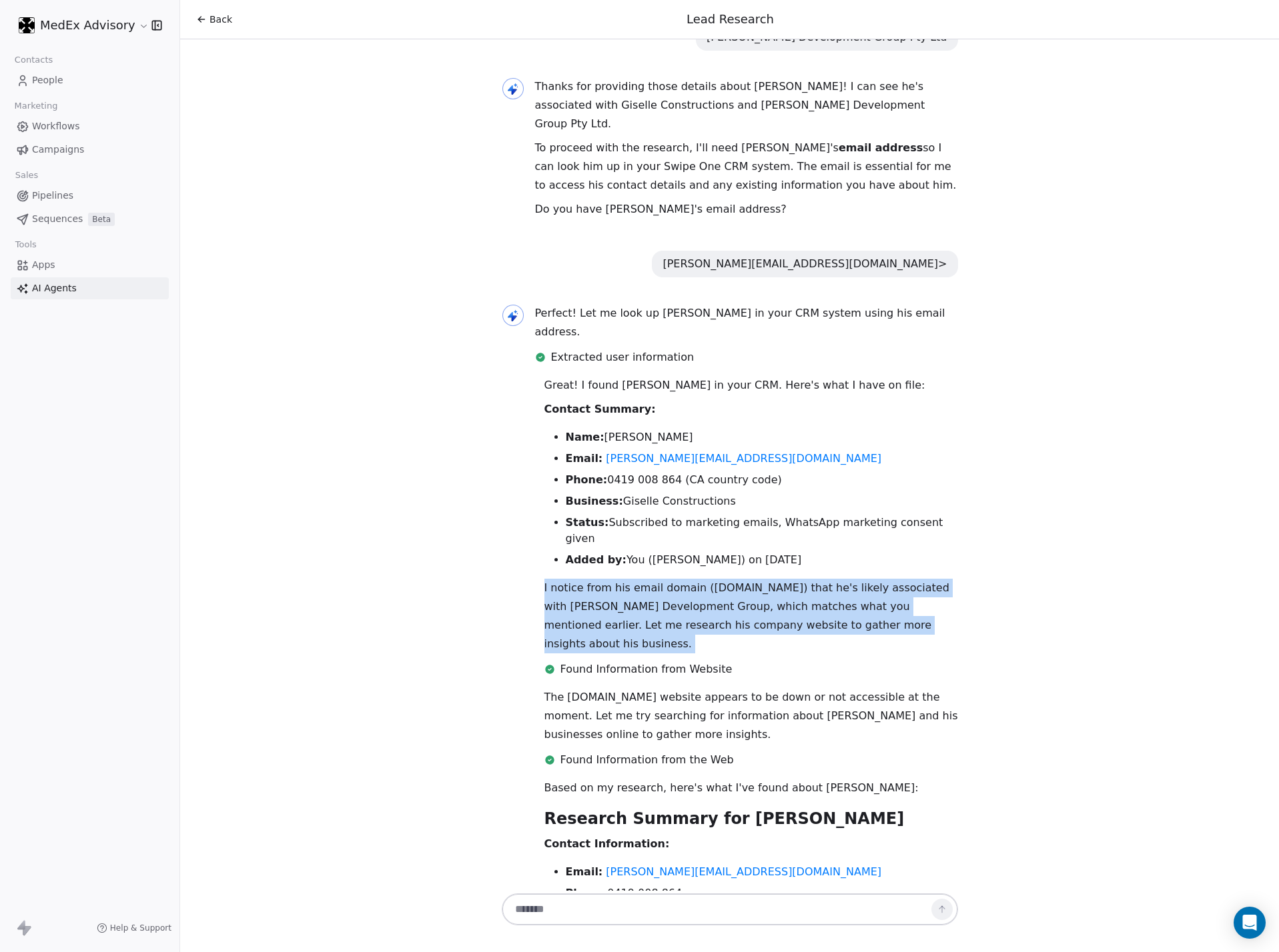
click at [559, 578] on p "I notice from his email domain ([DOMAIN_NAME]) that he's likely associated with…" at bounding box center [751, 616] width 413 height 75
click at [635, 578] on p "I notice from his email domain ([DOMAIN_NAME]) that he's likely associated with…" at bounding box center [751, 616] width 413 height 75
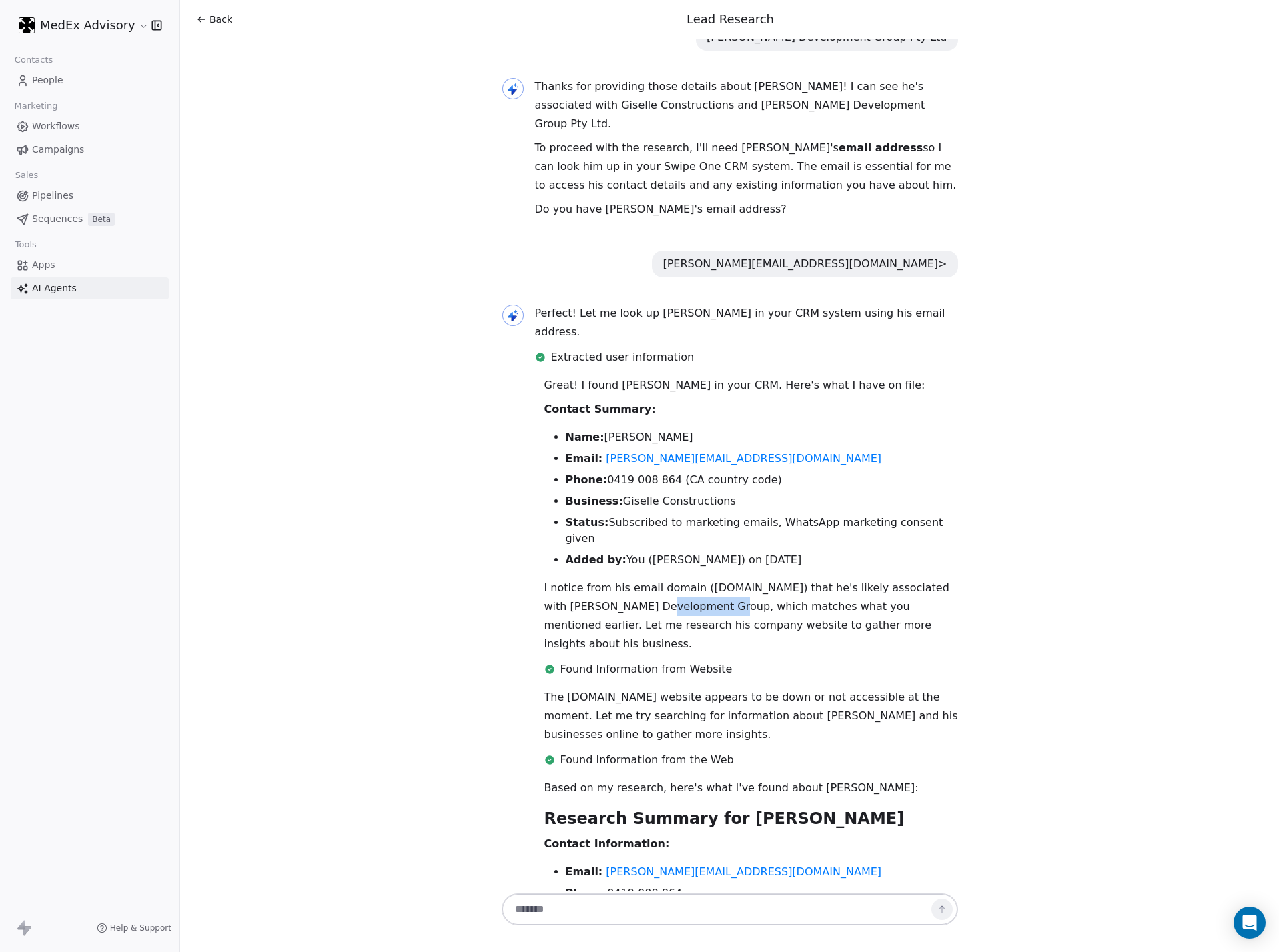
click at [635, 578] on p "I notice from his email domain ([DOMAIN_NAME]) that he's likely associated with…" at bounding box center [751, 616] width 413 height 75
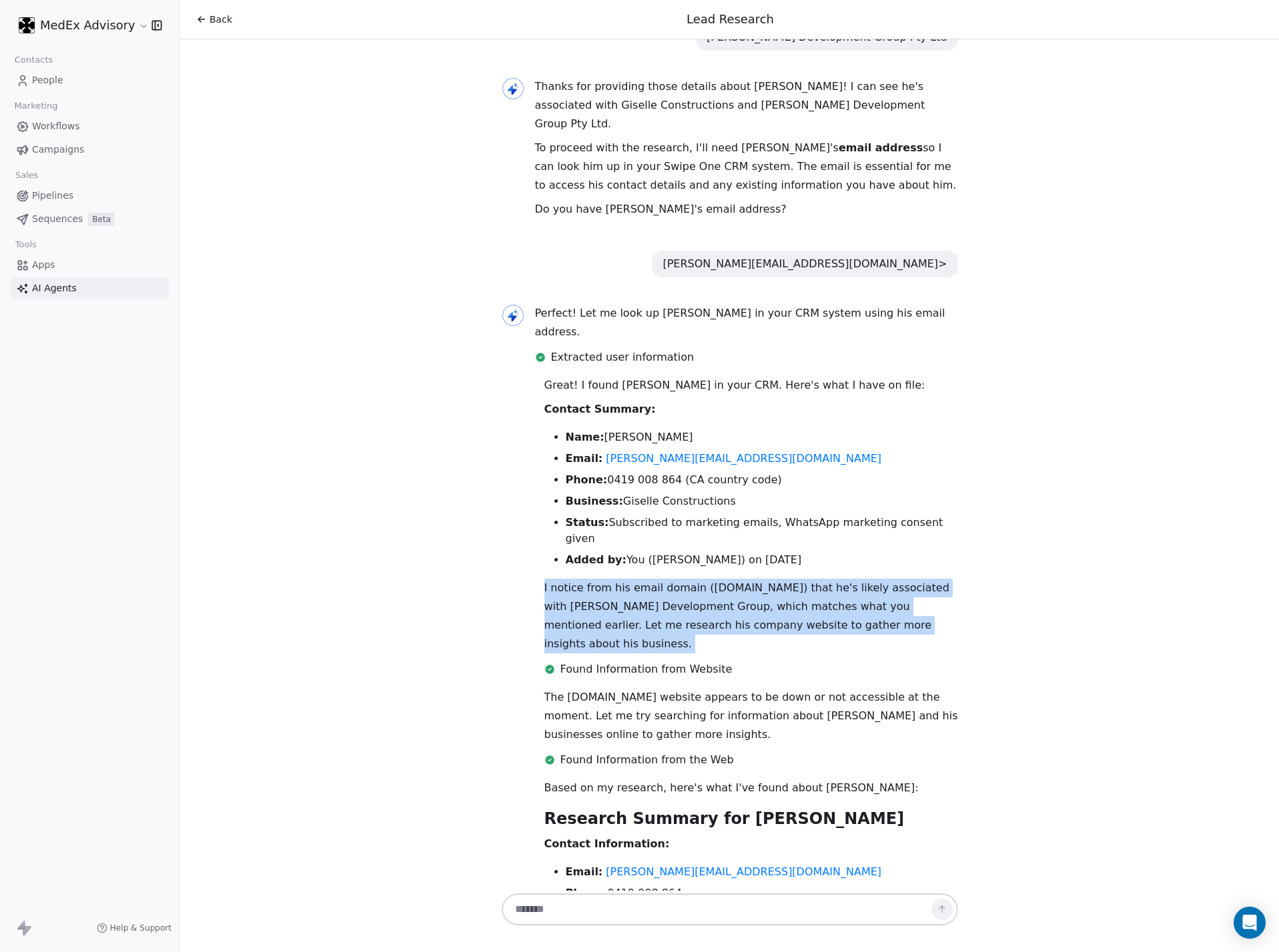
click at [635, 578] on p "I notice from his email domain ([DOMAIN_NAME]) that he's likely associated with…" at bounding box center [751, 616] width 413 height 75
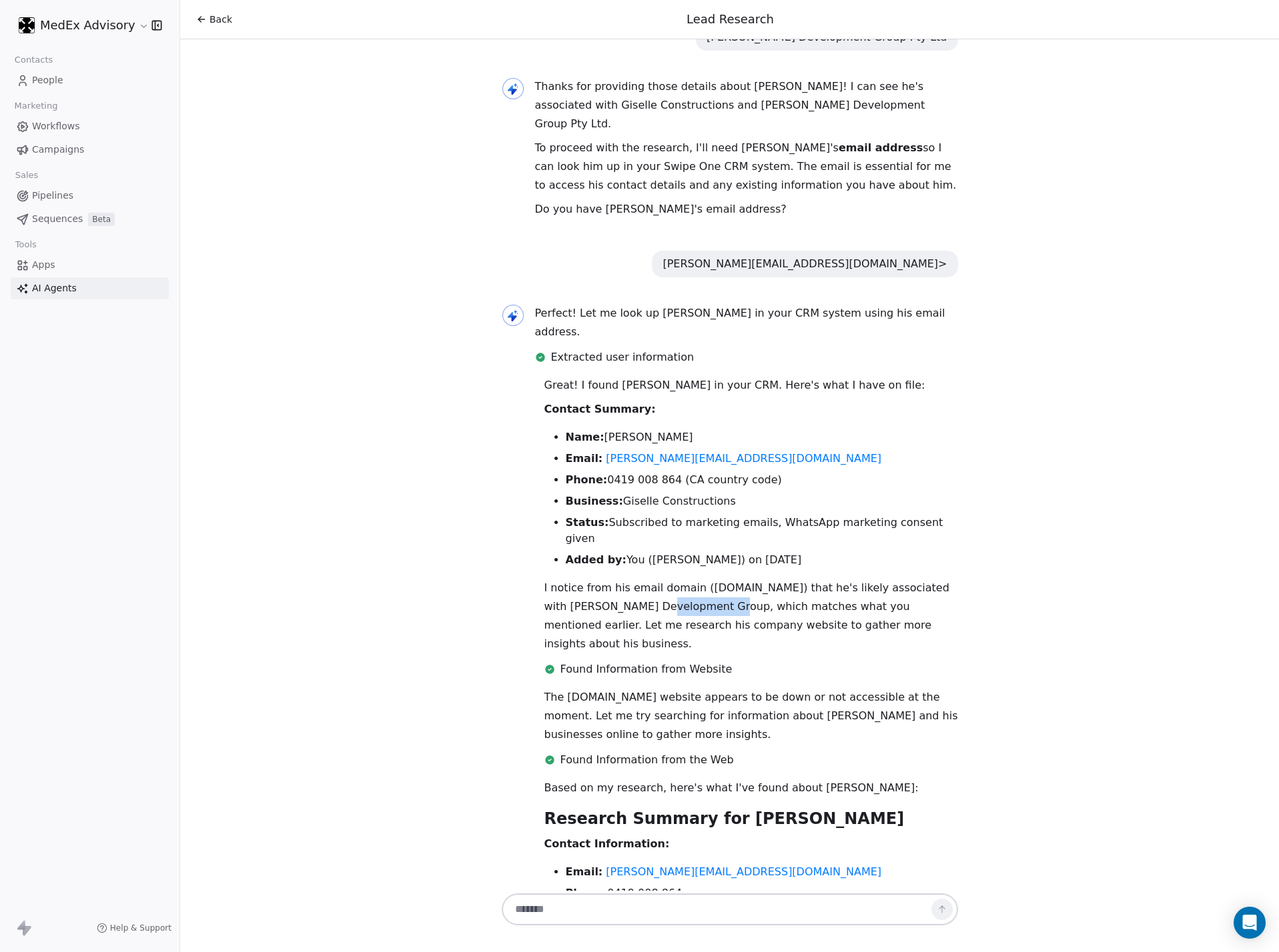
click at [635, 578] on p "I notice from his email domain ([DOMAIN_NAME]) that he's likely associated with…" at bounding box center [751, 616] width 413 height 75
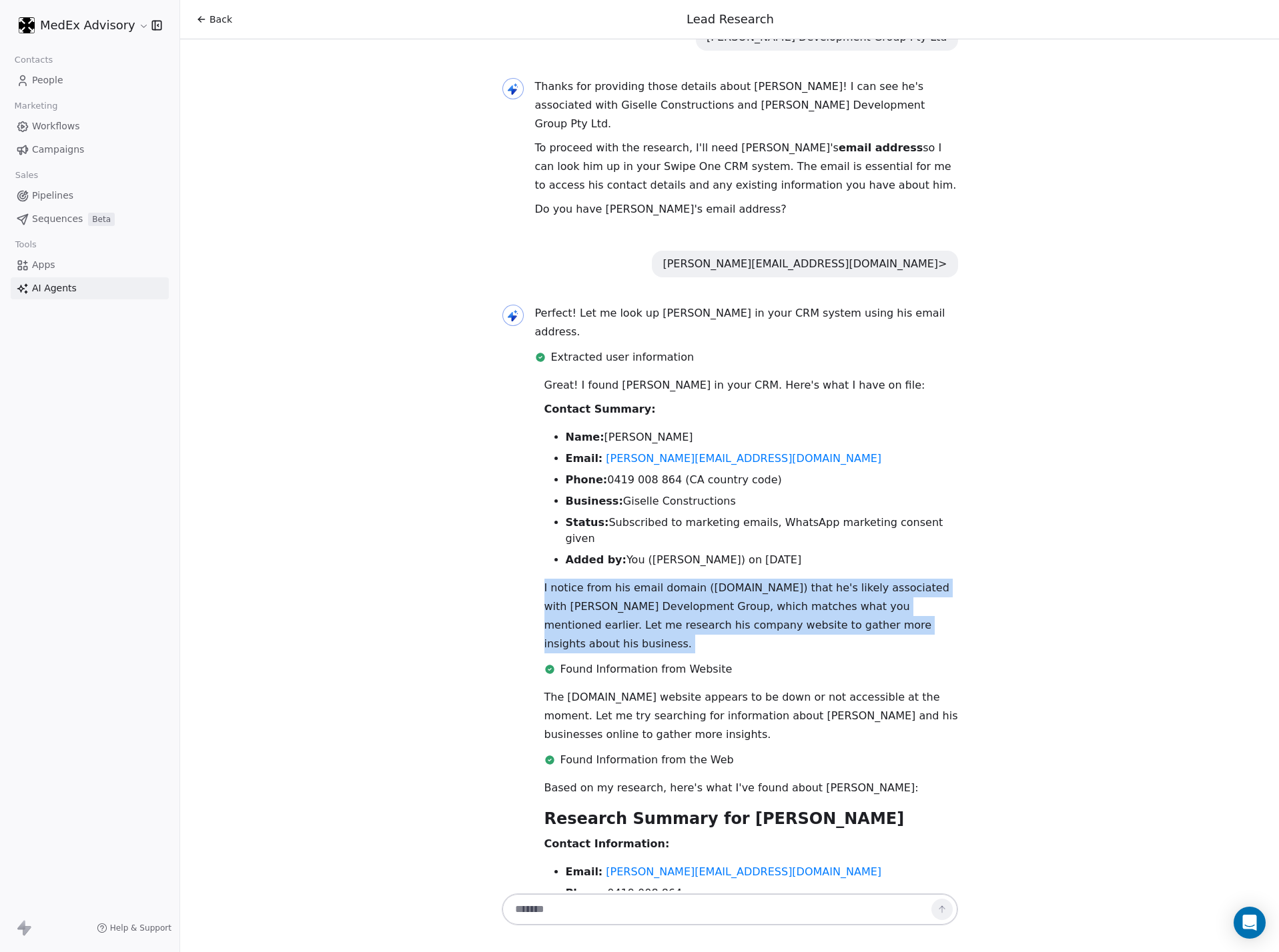
click at [635, 578] on p "I notice from his email domain ([DOMAIN_NAME]) that he's likely associated with…" at bounding box center [751, 616] width 413 height 75
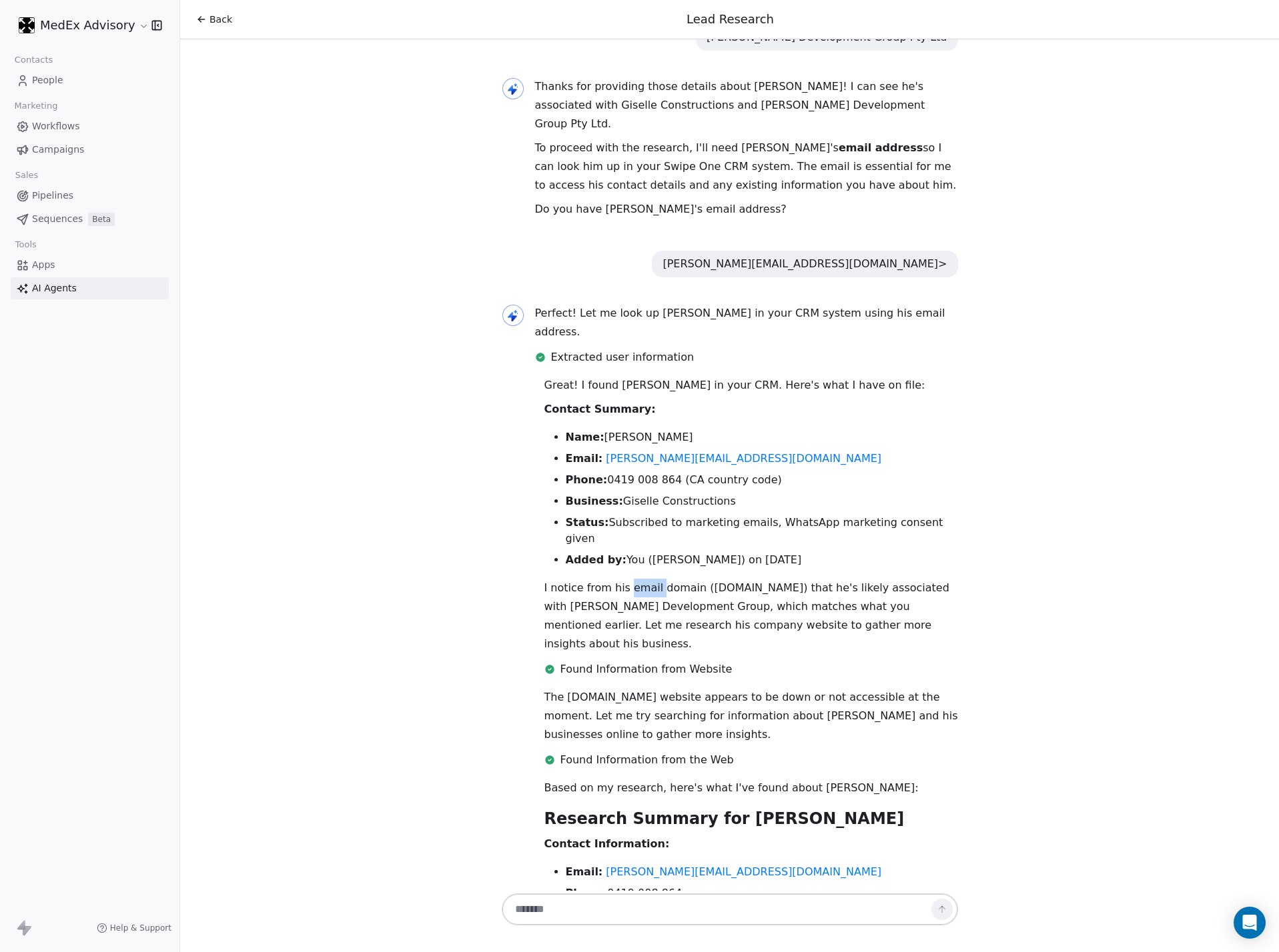
click at [635, 578] on p "I notice from his email domain ([DOMAIN_NAME]) that he's likely associated with…" at bounding box center [751, 616] width 413 height 75
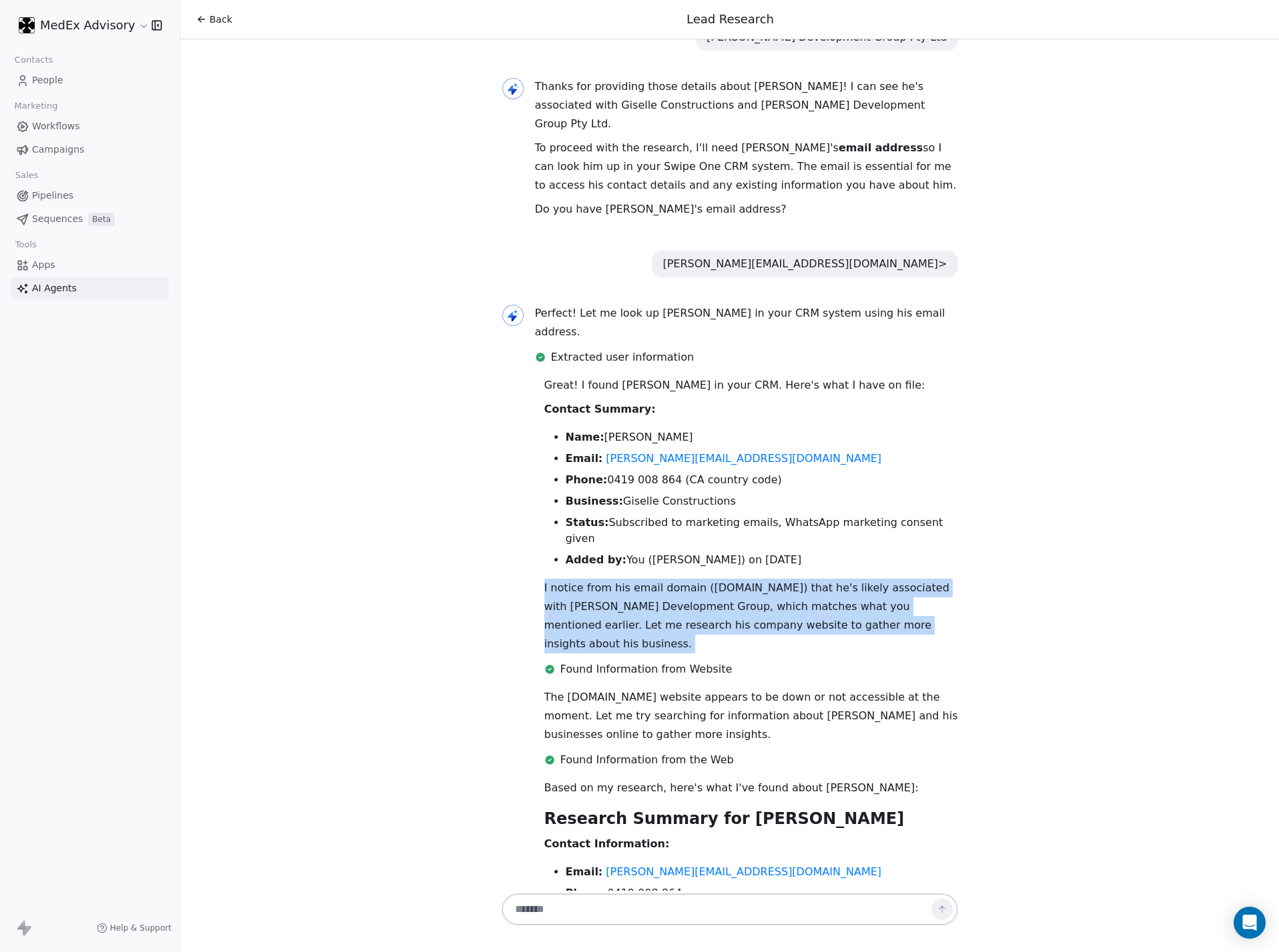
click at [635, 578] on p "I notice from his email domain ([DOMAIN_NAME]) that he's likely associated with…" at bounding box center [751, 616] width 413 height 75
click at [600, 578] on p "I notice from his email domain ([DOMAIN_NAME]) that he's likely associated with…" at bounding box center [751, 616] width 413 height 75
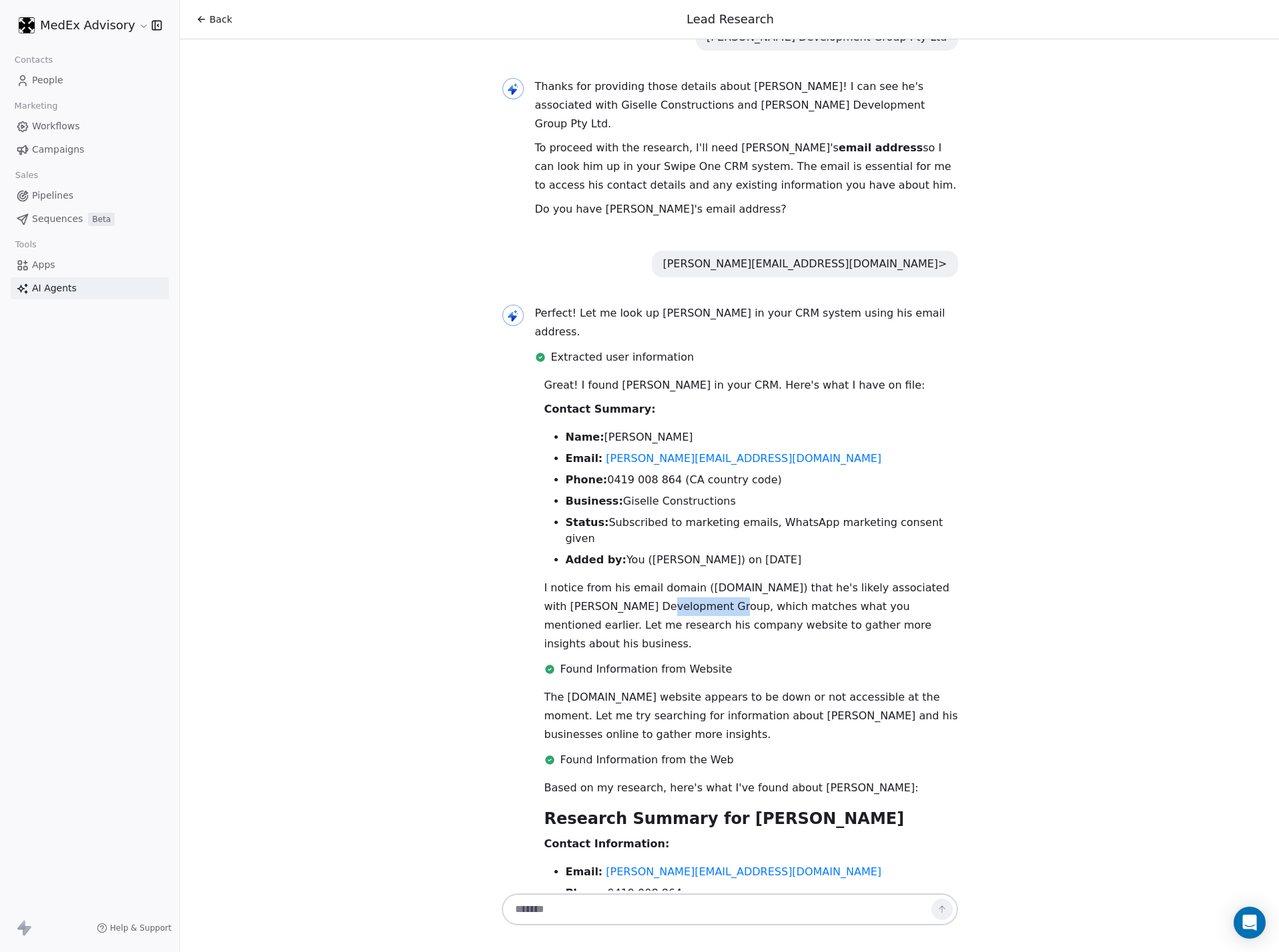
click at [600, 578] on p "I notice from his email domain ([DOMAIN_NAME]) that he's likely associated with…" at bounding box center [751, 616] width 413 height 75
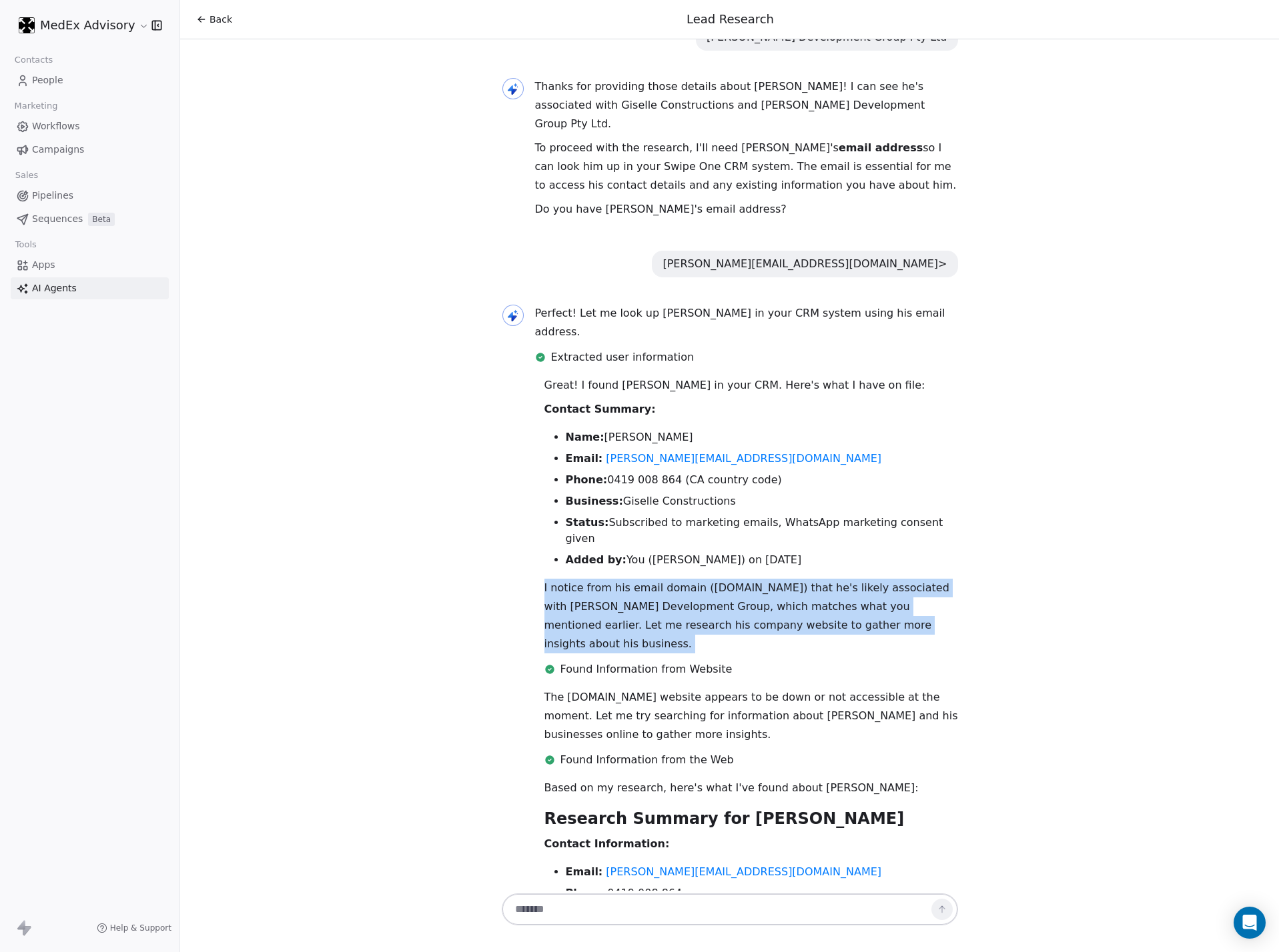
click at [600, 578] on p "I notice from his email domain ([DOMAIN_NAME]) that he's likely associated with…" at bounding box center [751, 616] width 413 height 75
click at [661, 578] on p "I notice from his email domain ([DOMAIN_NAME]) that he's likely associated with…" at bounding box center [751, 616] width 413 height 75
click at [697, 578] on p "I notice from his email domain ([DOMAIN_NAME]) that he's likely associated with…" at bounding box center [751, 616] width 413 height 75
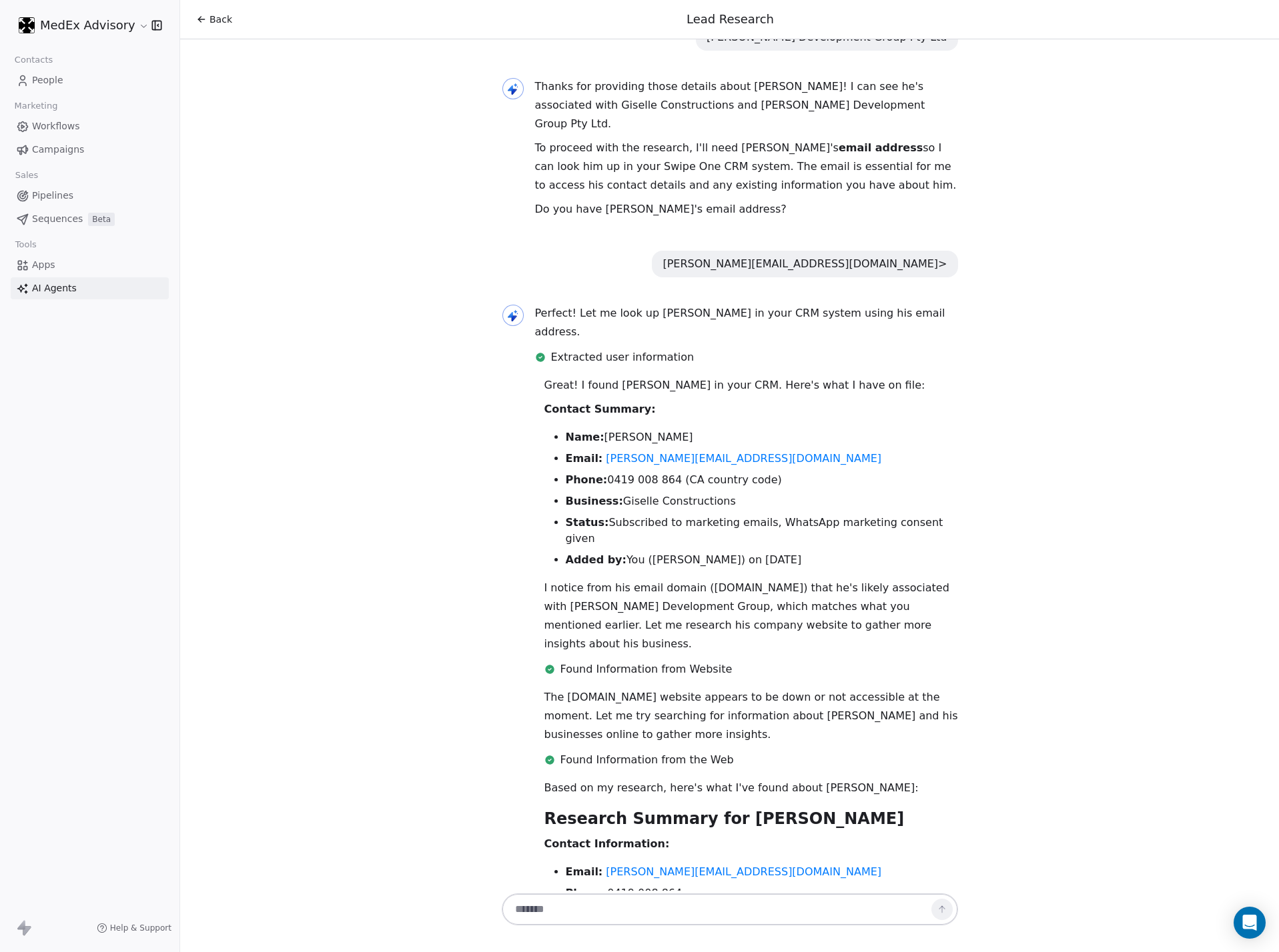
click at [615, 662] on span "Found Information from Website" at bounding box center [645, 670] width 172 height 16
click at [614, 662] on span "Found Information from Website" at bounding box center [645, 670] width 172 height 16
click at [604, 688] on p "The [DOMAIN_NAME] website appears to be down or not accessible at the moment. L…" at bounding box center [751, 716] width 413 height 56
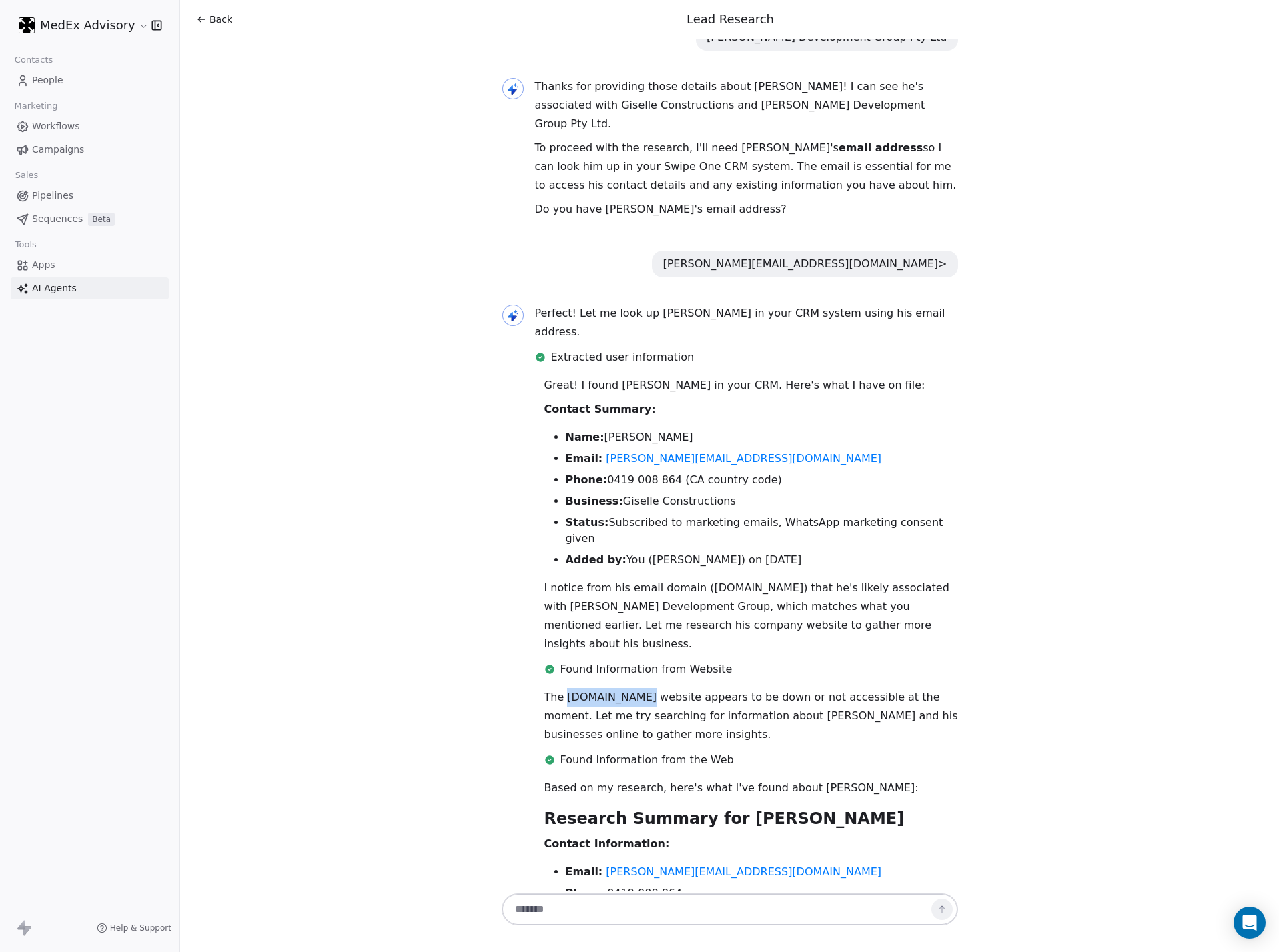
click at [604, 688] on p "The [DOMAIN_NAME] website appears to be down or not accessible at the moment. L…" at bounding box center [751, 716] width 413 height 56
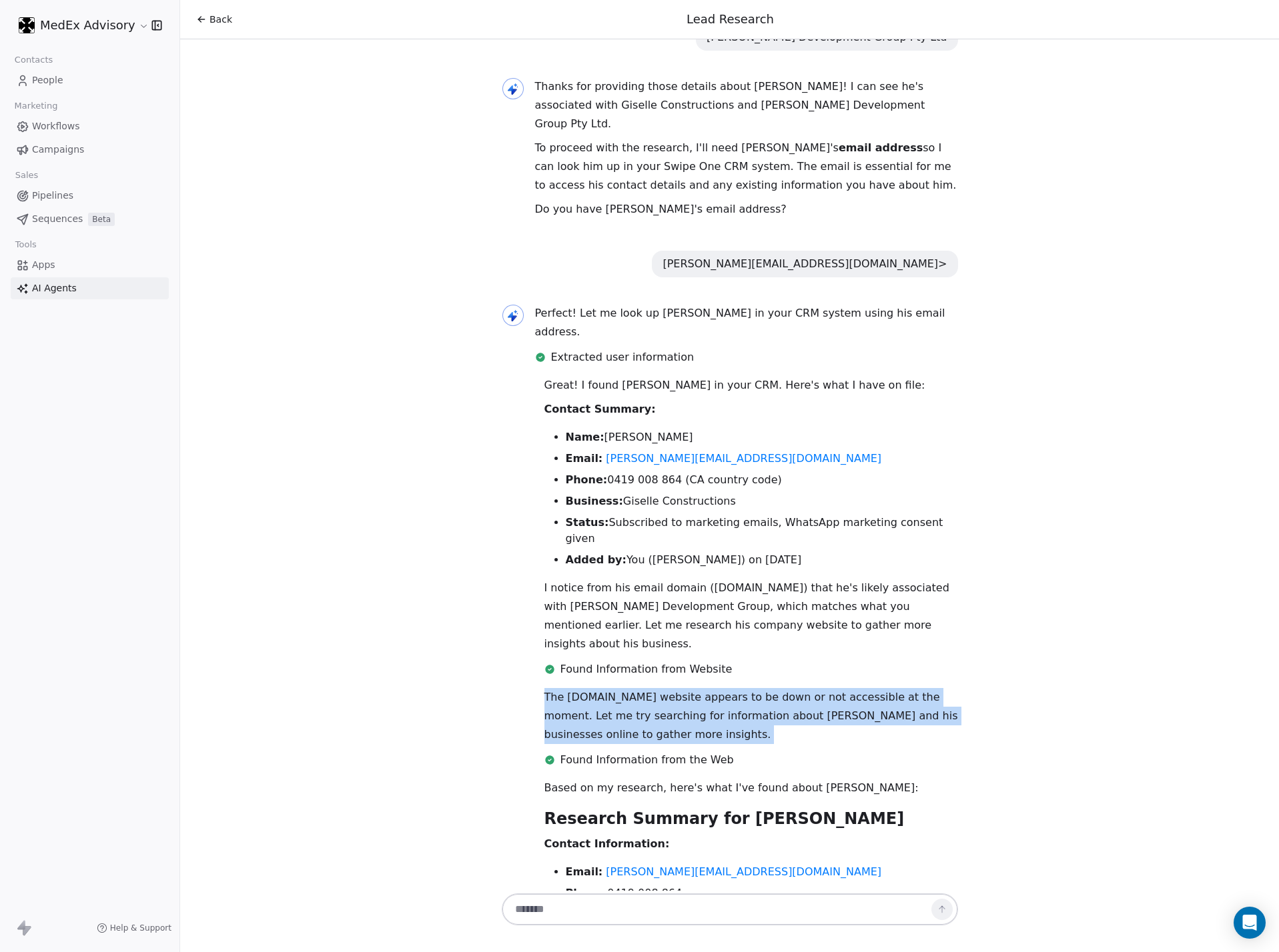
click at [604, 688] on p "The [DOMAIN_NAME] website appears to be down or not accessible at the moment. L…" at bounding box center [751, 716] width 413 height 56
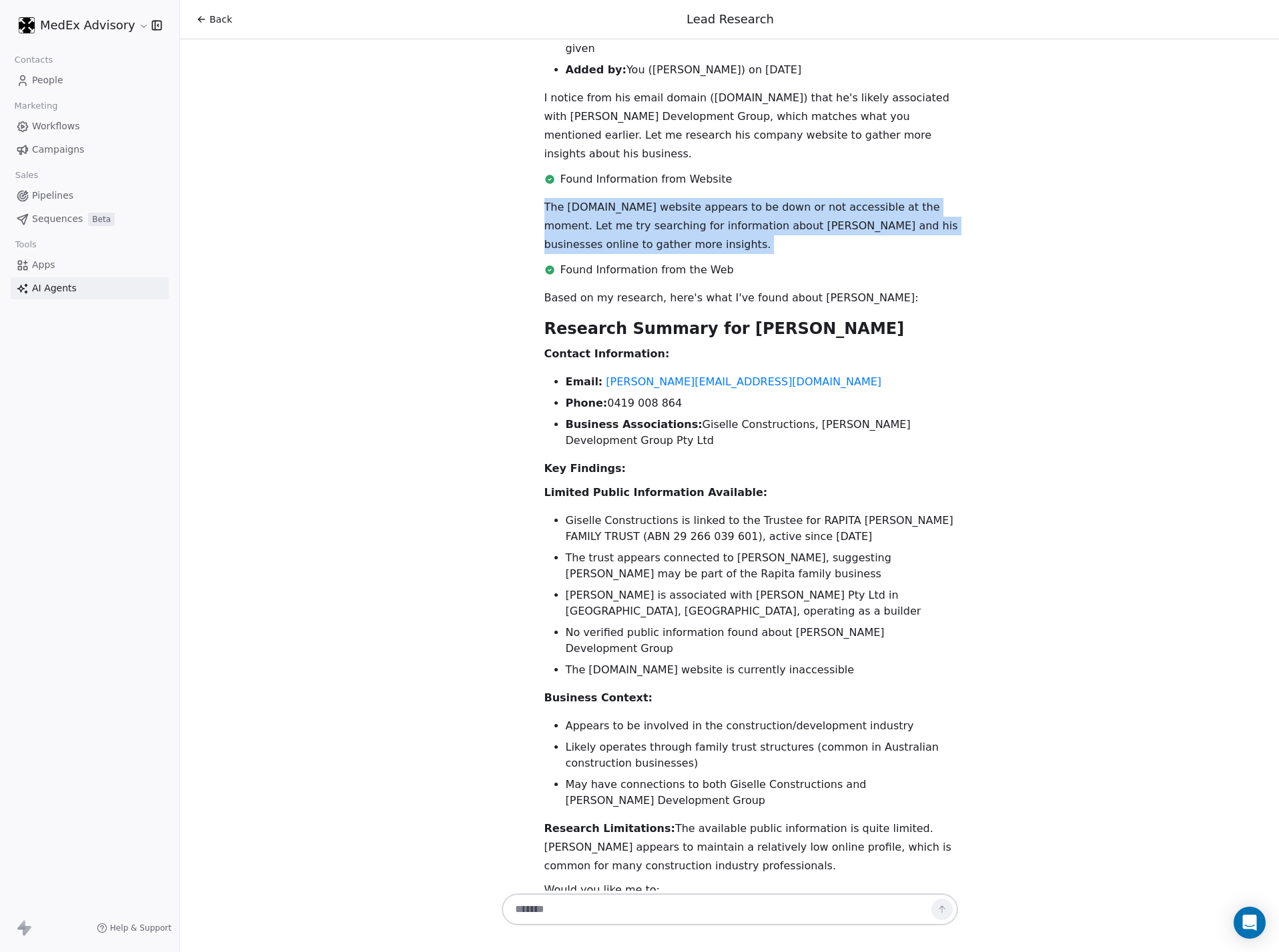
scroll to position [1015, 0]
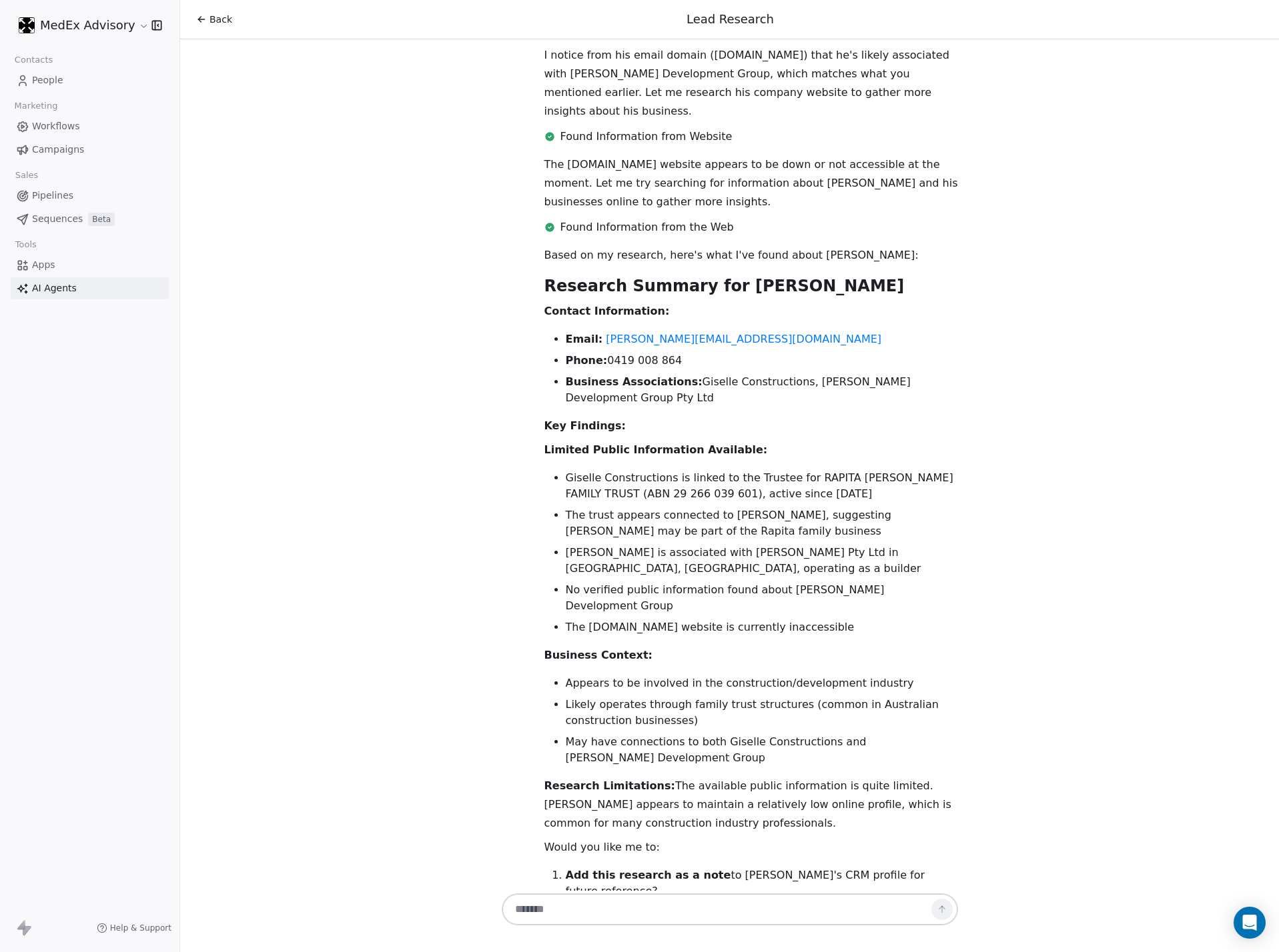
click at [595, 507] on li "The trust appears connected to [PERSON_NAME], suggesting [PERSON_NAME] may be p…" at bounding box center [761, 523] width 393 height 32
click at [584, 507] on li "The trust appears connected to [PERSON_NAME], suggesting [PERSON_NAME] may be p…" at bounding box center [761, 523] width 393 height 32
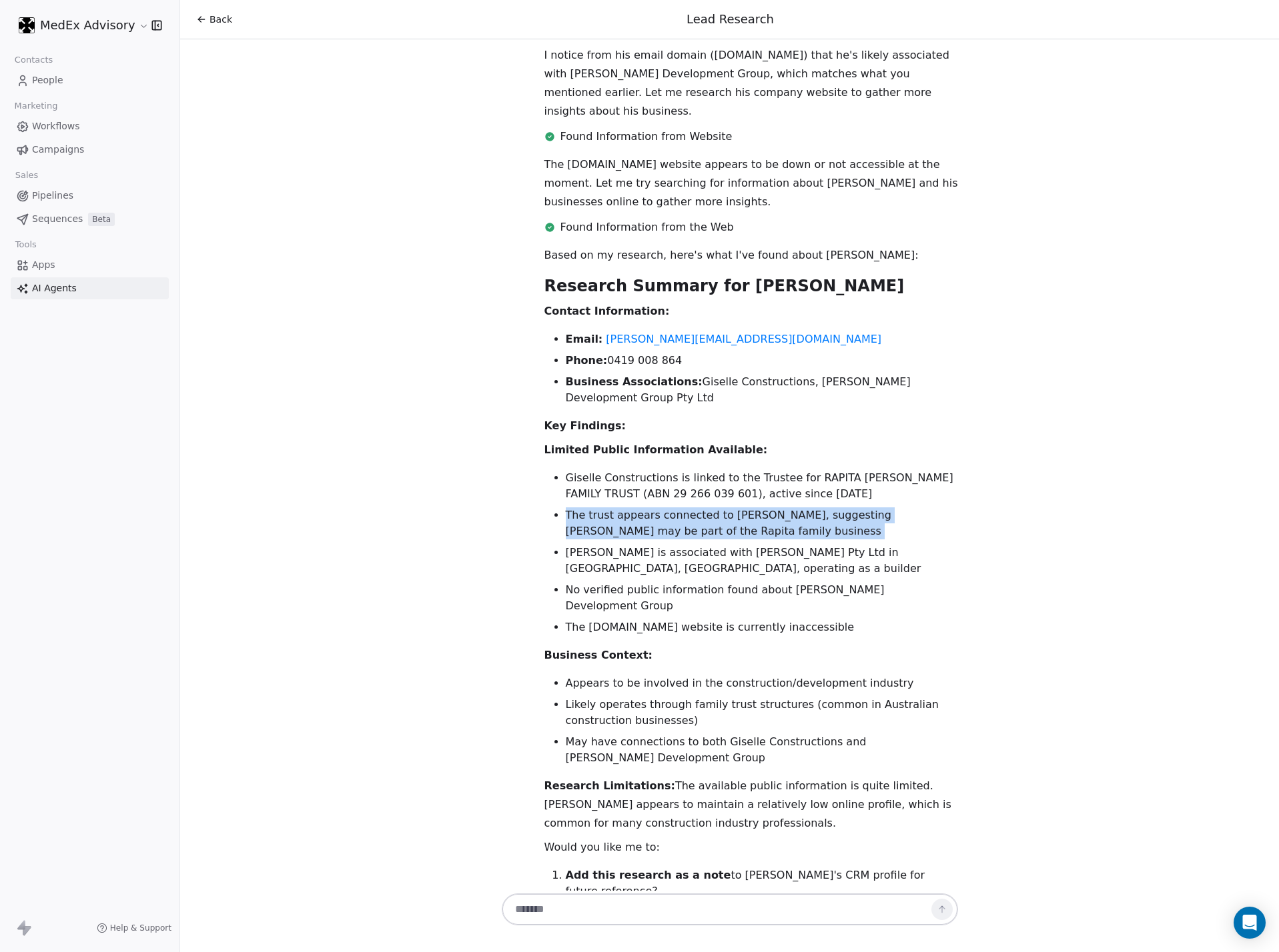
click at [584, 507] on li "The trust appears connected to [PERSON_NAME], suggesting [PERSON_NAME] may be p…" at bounding box center [761, 523] width 393 height 32
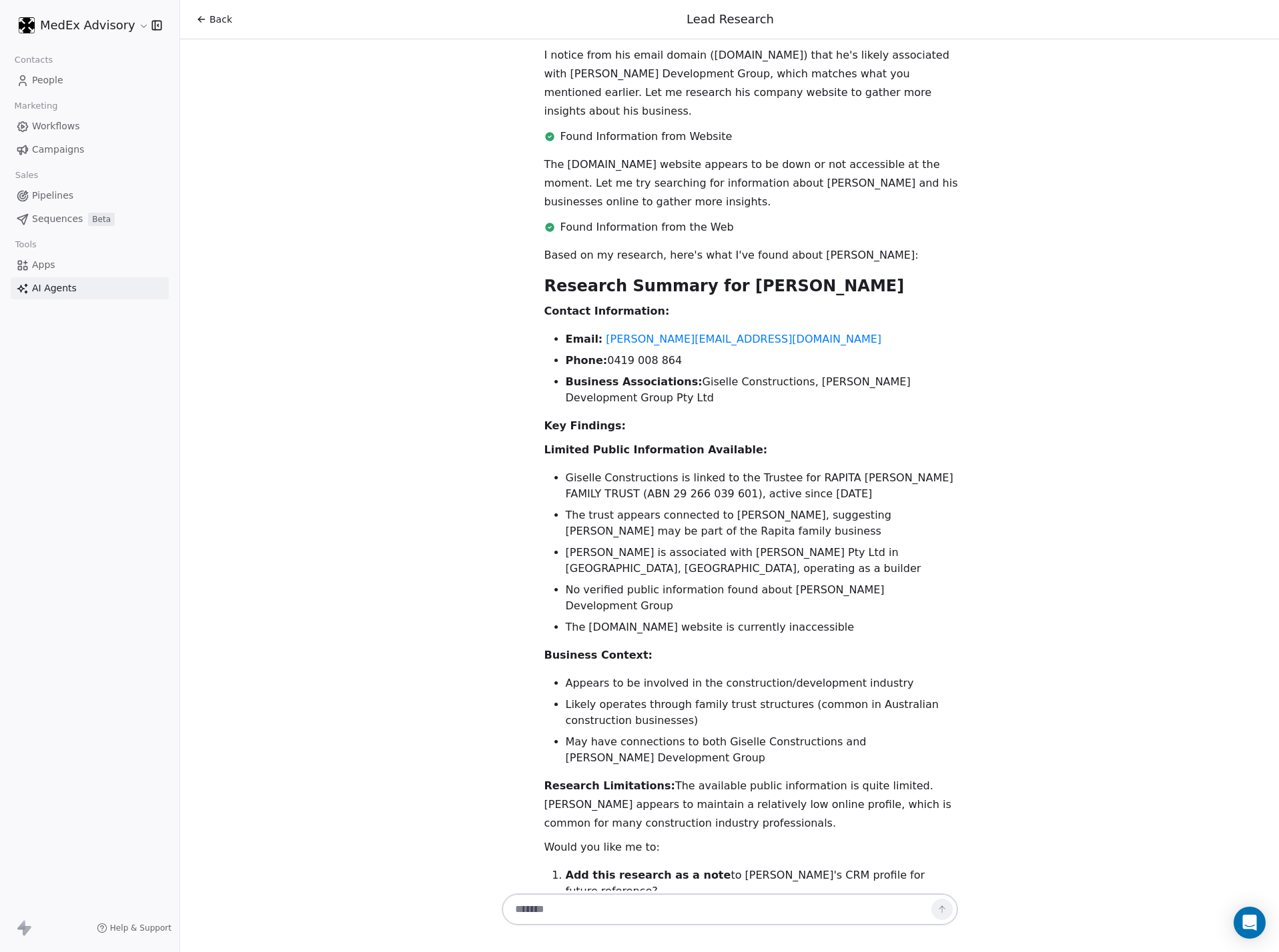
click at [584, 507] on li "The trust appears connected to [PERSON_NAME], suggesting [PERSON_NAME] may be p…" at bounding box center [761, 523] width 393 height 32
click at [577, 507] on li "The trust appears connected to [PERSON_NAME], suggesting [PERSON_NAME] may be p…" at bounding box center [761, 523] width 393 height 32
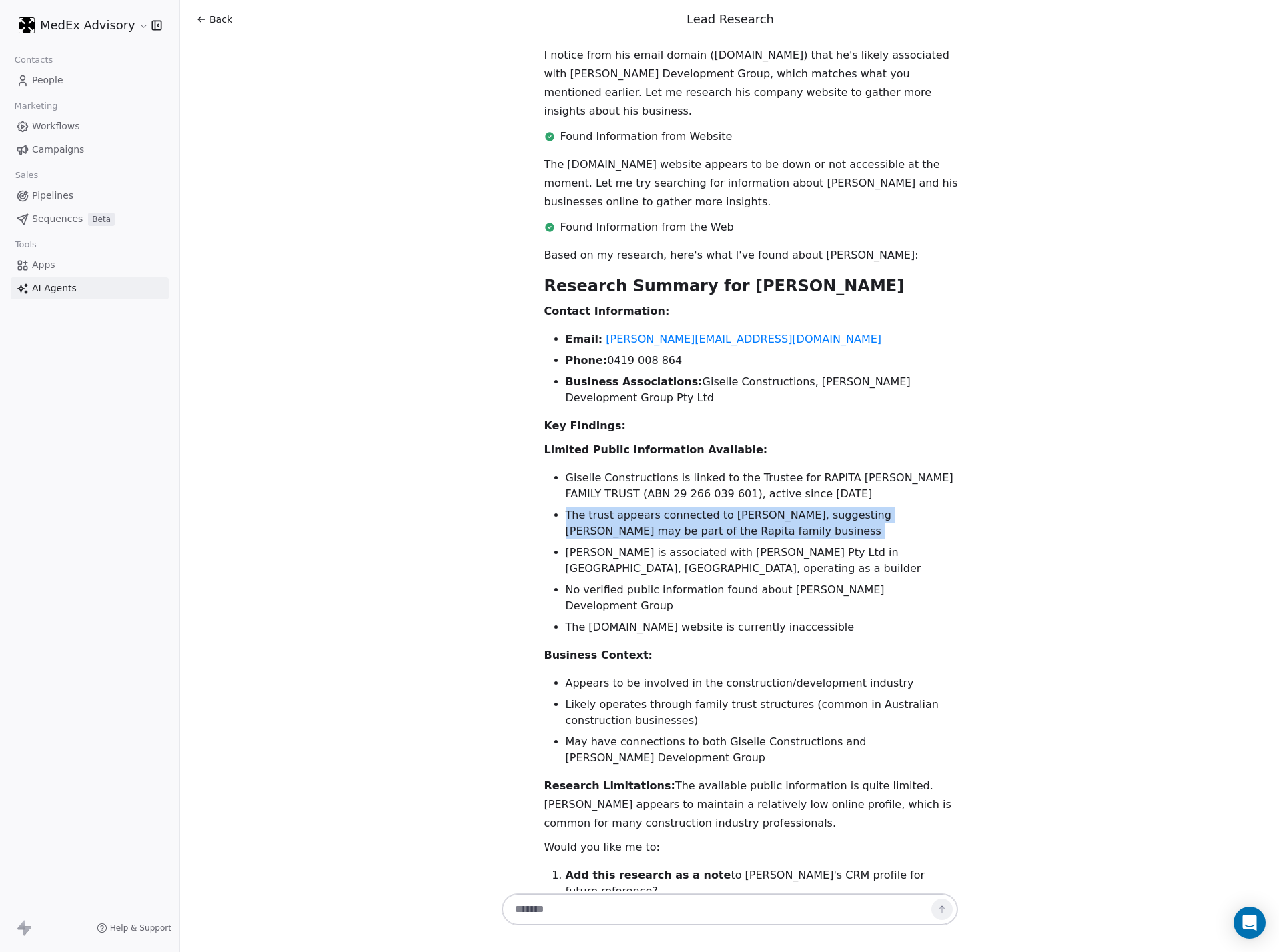
click at [577, 507] on li "The trust appears connected to [PERSON_NAME], suggesting [PERSON_NAME] may be p…" at bounding box center [761, 523] width 393 height 32
click at [590, 545] on li "[PERSON_NAME] is associated with [PERSON_NAME] Pty Ltd in [GEOGRAPHIC_DATA], [G…" at bounding box center [761, 561] width 393 height 32
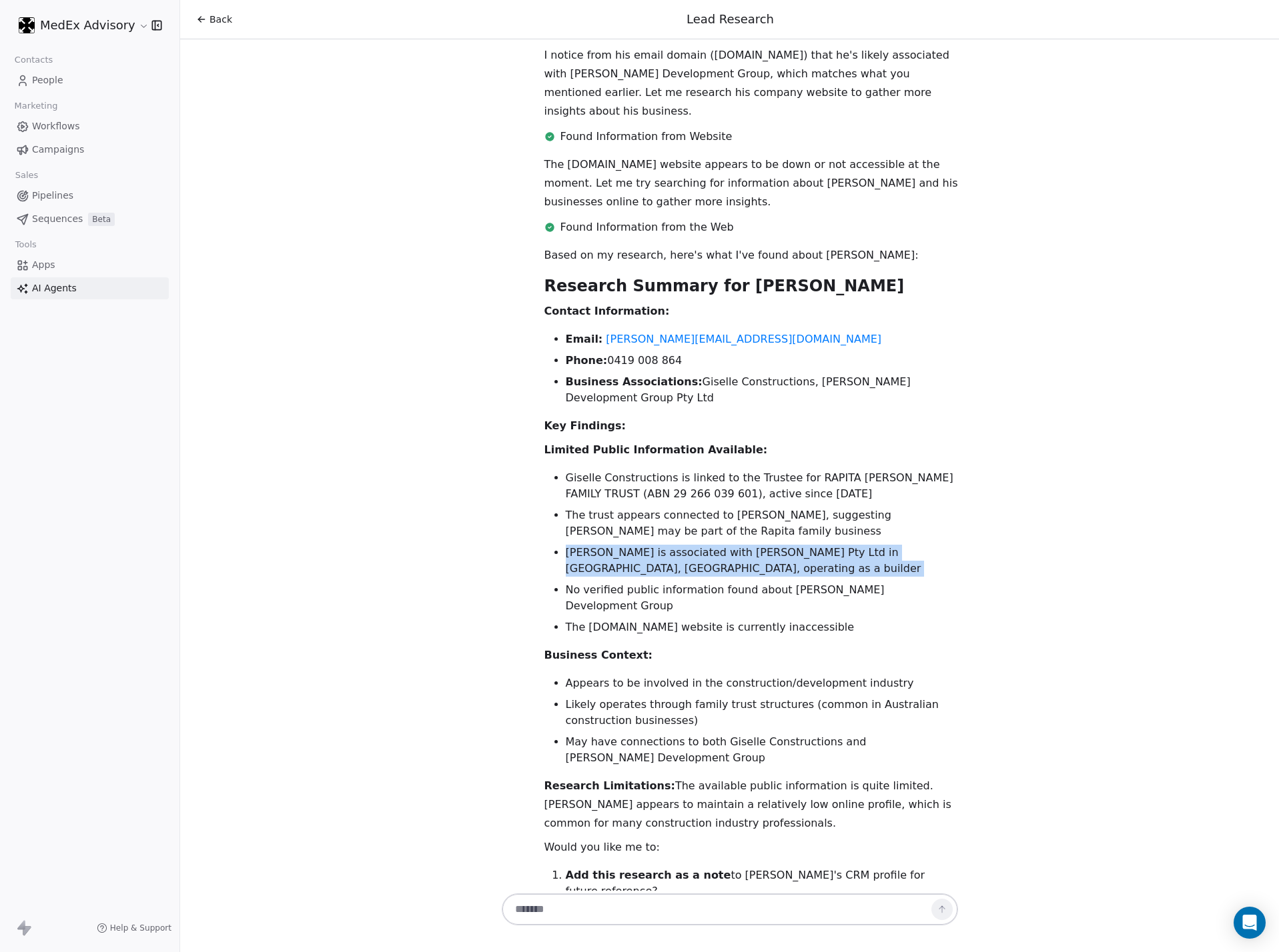
click at [590, 545] on li "[PERSON_NAME] is associated with [PERSON_NAME] Pty Ltd in [GEOGRAPHIC_DATA], [G…" at bounding box center [761, 561] width 393 height 32
click at [579, 582] on li "No verified public information found about [PERSON_NAME] Development Group" at bounding box center [761, 598] width 393 height 32
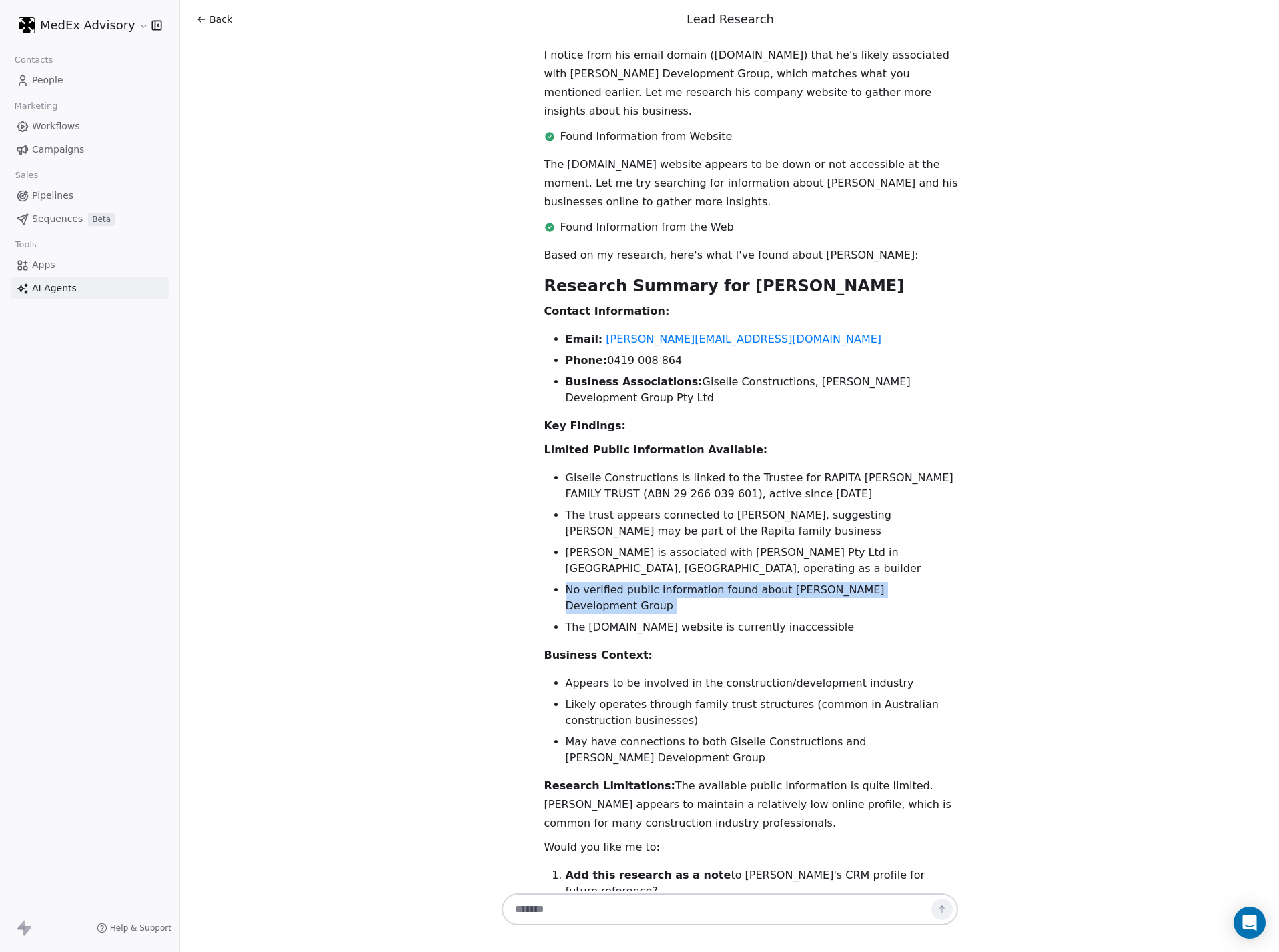
click at [579, 582] on li "No verified public information found about [PERSON_NAME] Development Group" at bounding box center [761, 598] width 393 height 32
click at [579, 620] on li "The [DOMAIN_NAME] website is currently inaccessible" at bounding box center [761, 627] width 393 height 16
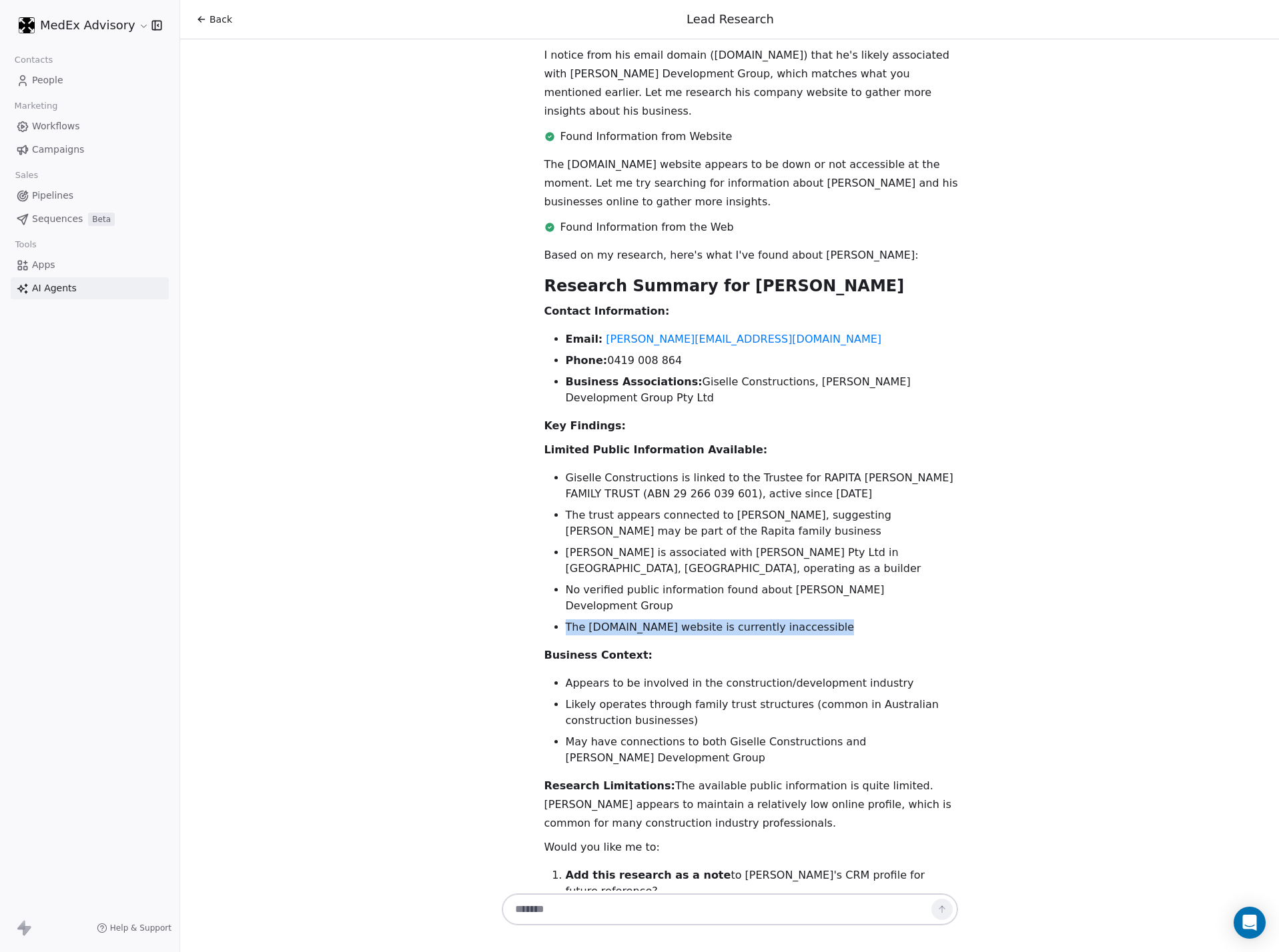
click at [579, 620] on li "The [DOMAIN_NAME] website is currently inaccessible" at bounding box center [761, 627] width 393 height 16
click at [591, 676] on li "Appears to be involved in the construction/development industry" at bounding box center [761, 684] width 393 height 16
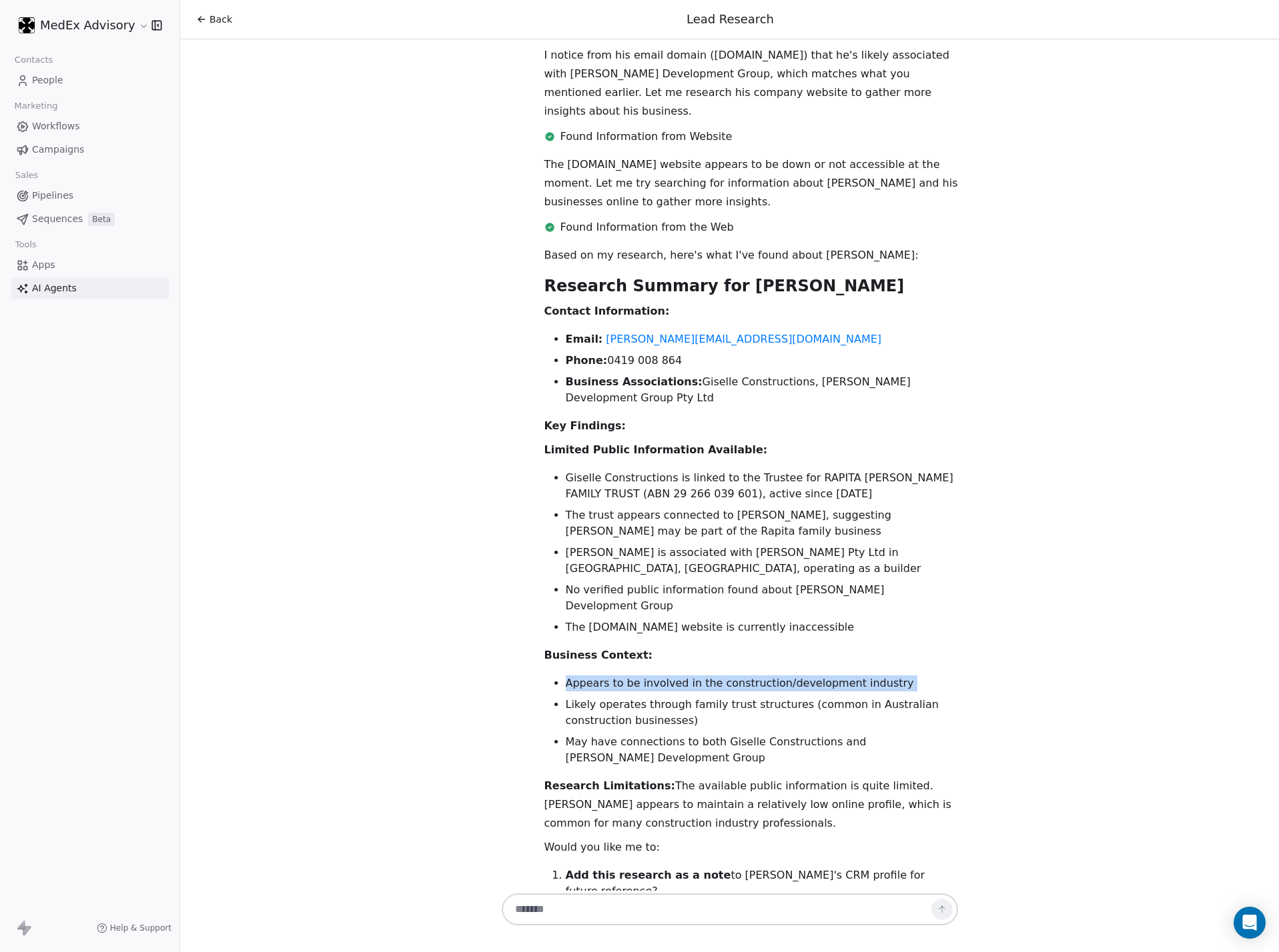
click at [591, 676] on li "Appears to be involved in the construction/development industry" at bounding box center [761, 684] width 393 height 16
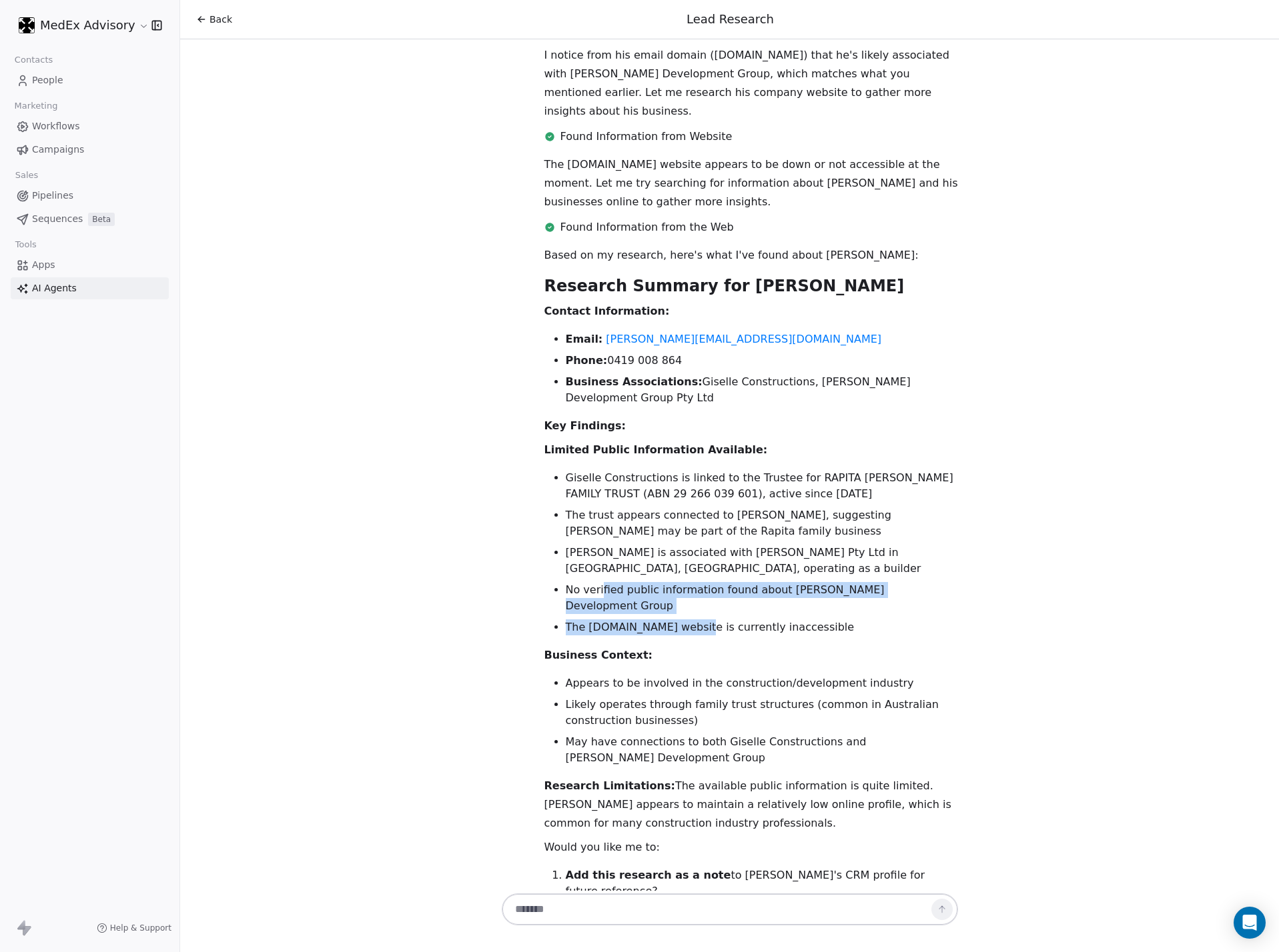
drag, startPoint x: 679, startPoint y: 518, endPoint x: 587, endPoint y: 497, distance: 94.4
click at [586, 505] on ul "Giselle Constructions is linked to the Trustee for RAPITA [PERSON_NAME] FAMILY …" at bounding box center [751, 553] width 413 height 165
copy li "[DOMAIN_NAME]"
drag, startPoint x: 1005, startPoint y: 638, endPoint x: 921, endPoint y: 701, distance: 105.0
click at [1005, 638] on div "Hi [PERSON_NAME]! 👋 I'm your Lead Researcher Agent, and I'm here to help you di…" at bounding box center [729, 465] width 1099 height 852
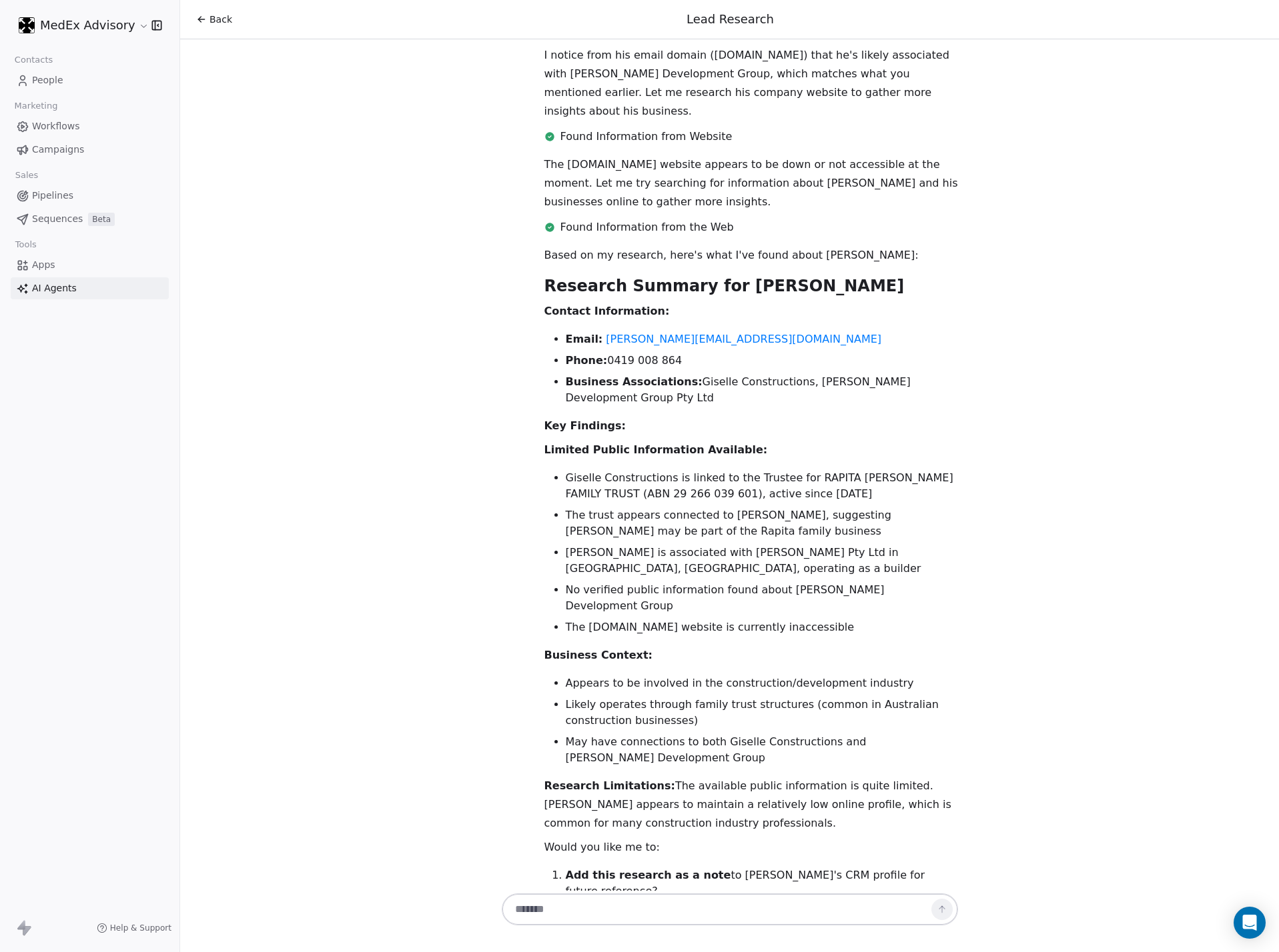
click at [863, 777] on p "Research Limitations: The available public information is quite limited. [PERSO…" at bounding box center [751, 804] width 413 height 56
click at [553, 662] on div "Based on my research, here's what I've found about [PERSON_NAME]: Research Summ…" at bounding box center [751, 617] width 413 height 742
click at [644, 777] on p "Research Limitations: The available public information is quite limited. [PERSO…" at bounding box center [751, 804] width 413 height 56
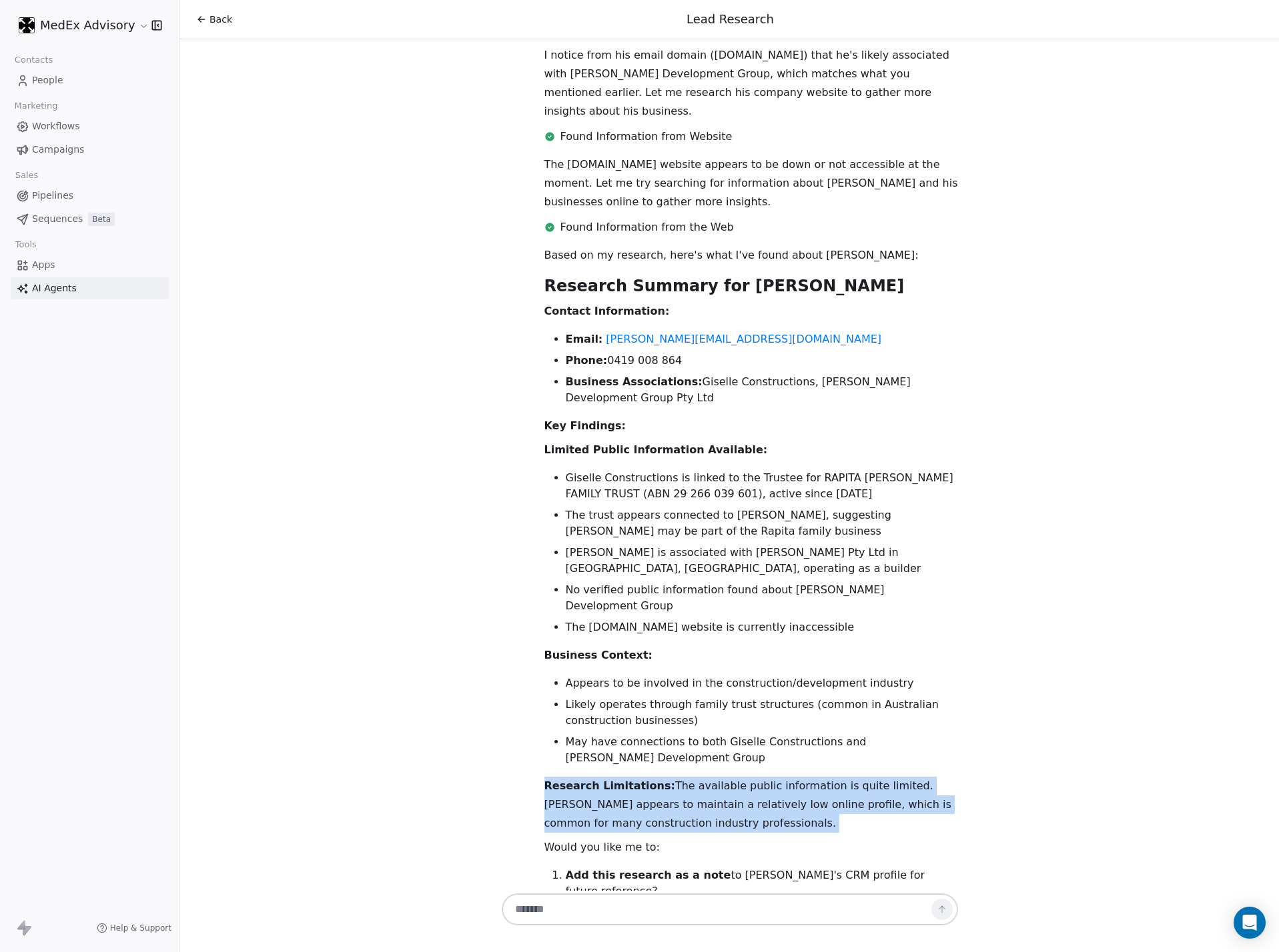
click at [644, 777] on p "Research Limitations: The available public information is quite limited. [PERSO…" at bounding box center [751, 804] width 413 height 56
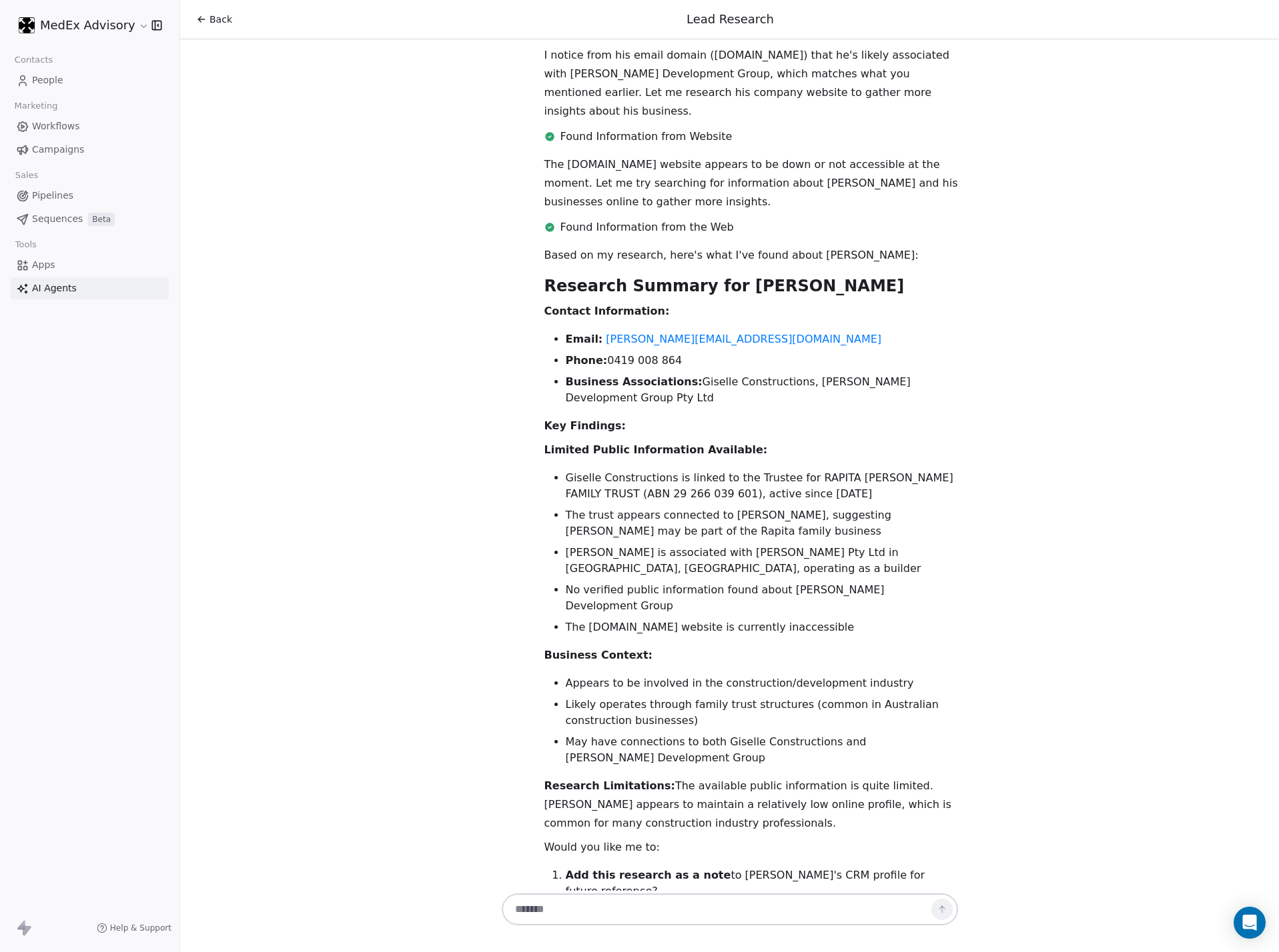
click at [627, 734] on li "May have connections to both Giselle Constructions and [PERSON_NAME] Developmen…" at bounding box center [761, 749] width 393 height 32
click at [625, 734] on li "May have connections to both Giselle Constructions and [PERSON_NAME] Developmen…" at bounding box center [761, 749] width 393 height 32
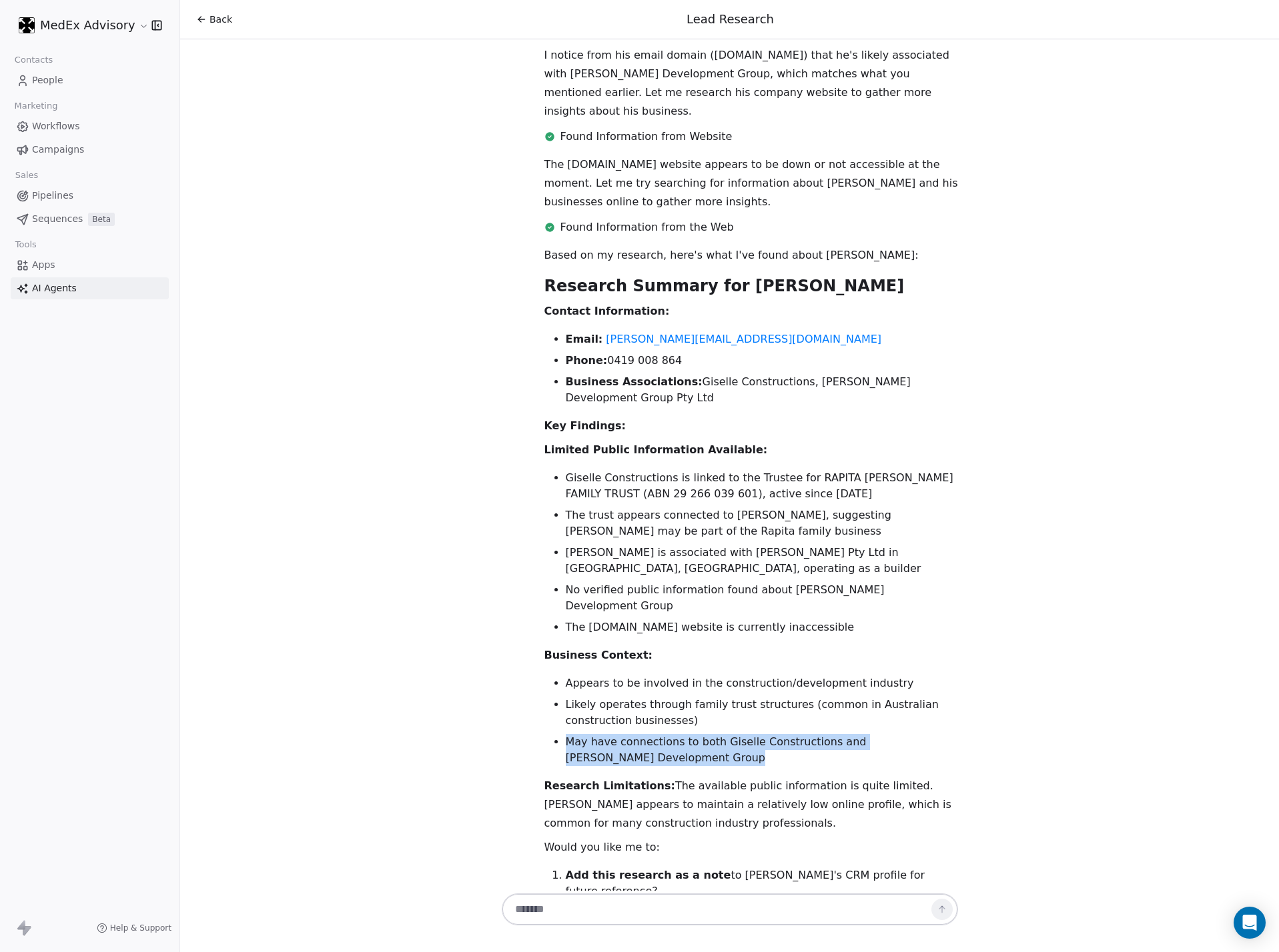
click at [625, 734] on li "May have connections to both Giselle Constructions and [PERSON_NAME] Developmen…" at bounding box center [761, 749] width 393 height 32
